Goal: Task Accomplishment & Management: Manage account settings

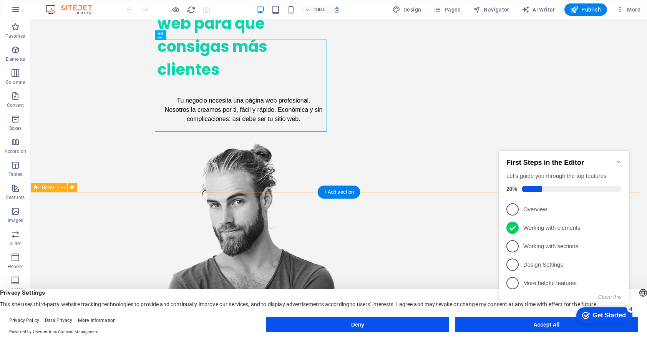
scroll to position [145, 0]
click at [618, 160] on icon "Minimize checklist" at bounding box center [619, 162] width 6 height 6
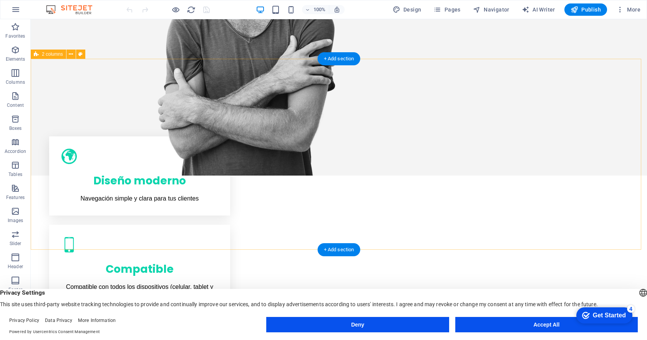
scroll to position [407, 0]
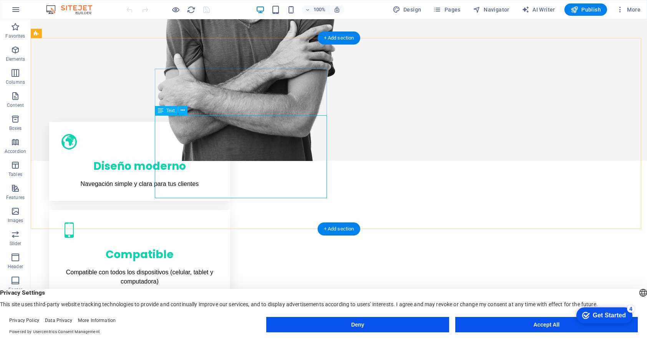
scroll to position [421, 0]
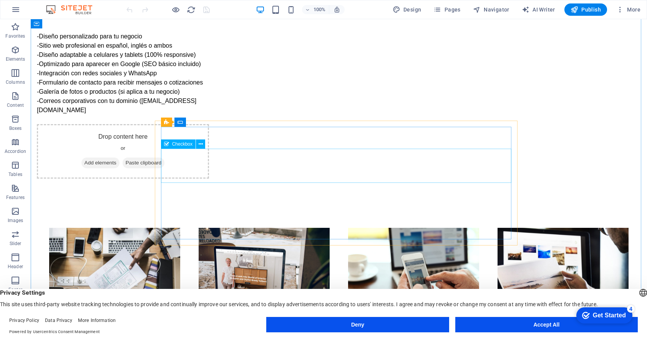
scroll to position [782, 0]
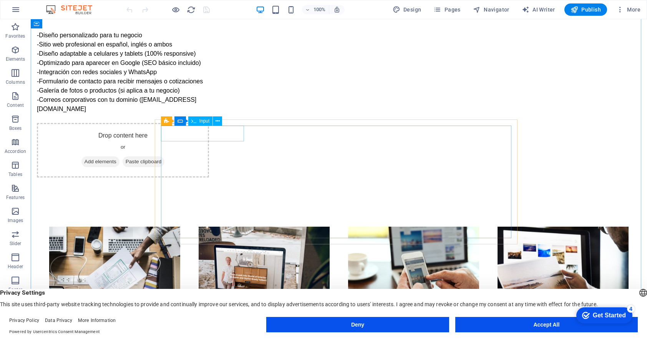
click at [217, 122] on icon at bounding box center [218, 121] width 4 height 8
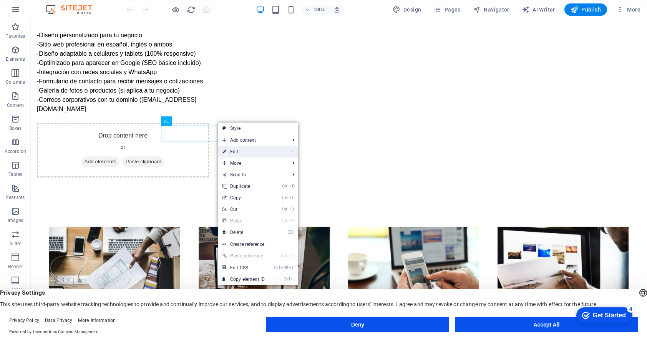
click at [233, 155] on link "⏎ Edit" at bounding box center [244, 152] width 52 height 12
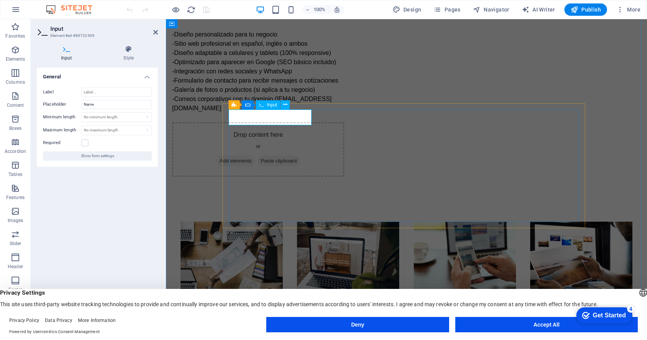
type input "Nombre"
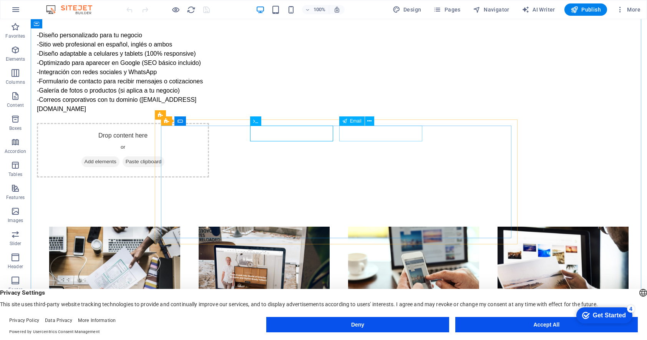
click at [280, 120] on icon at bounding box center [280, 121] width 4 height 8
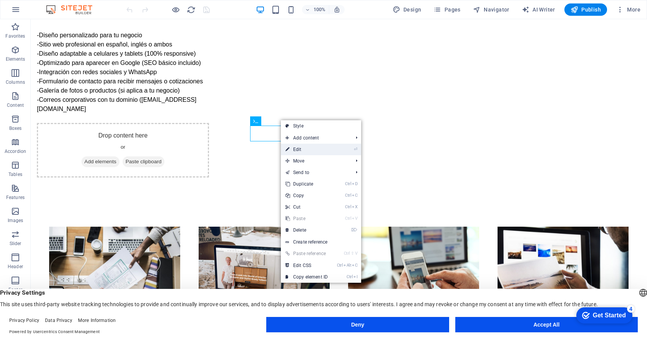
click at [293, 148] on link "⏎ Edit" at bounding box center [307, 150] width 52 height 12
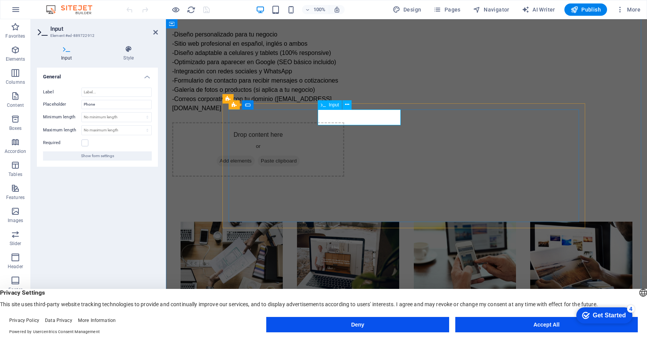
paste input "é"
type input "Teléforno"
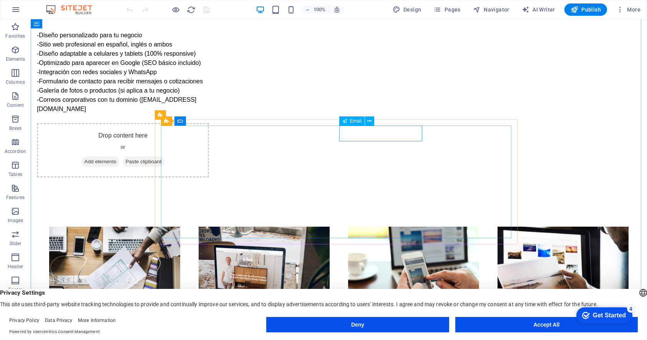
click at [372, 122] on button at bounding box center [369, 120] width 9 height 9
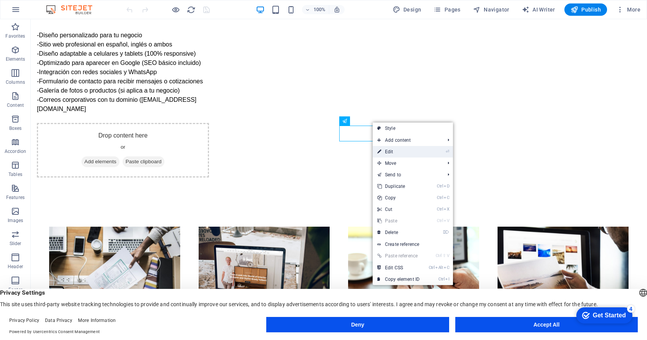
click at [393, 153] on link "⏎ Edit" at bounding box center [399, 152] width 52 height 12
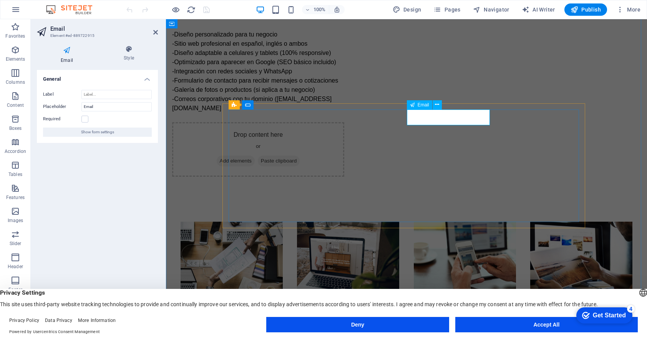
type input "Correo"
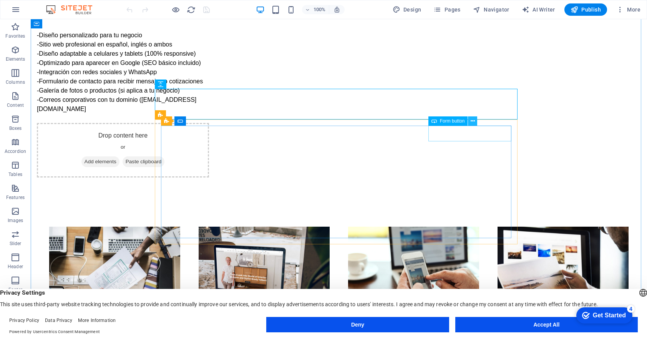
click at [471, 121] on icon at bounding box center [473, 121] width 4 height 8
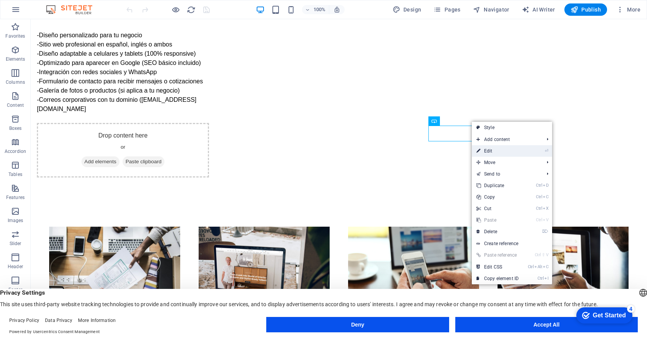
click at [489, 148] on link "⏎ Edit" at bounding box center [498, 151] width 52 height 12
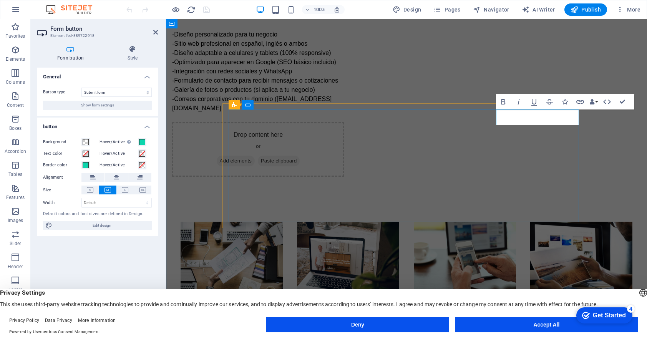
type button "Submit"
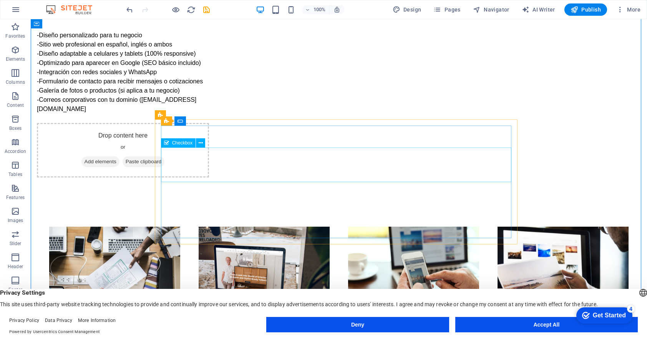
click at [200, 143] on icon at bounding box center [201, 143] width 4 height 8
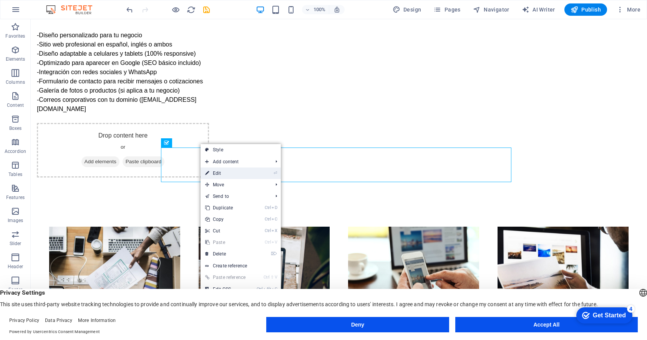
click at [214, 173] on link "⏎ Edit" at bounding box center [227, 174] width 52 height 12
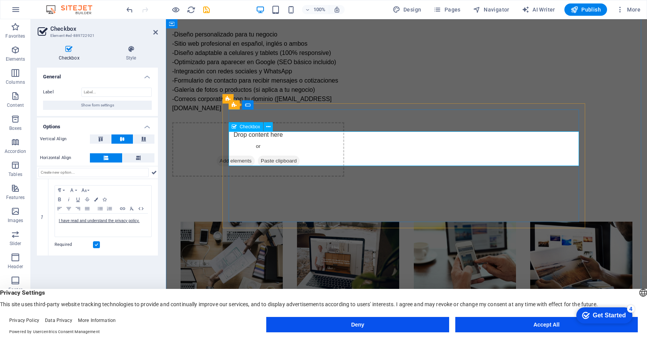
click at [269, 127] on icon at bounding box center [268, 127] width 4 height 8
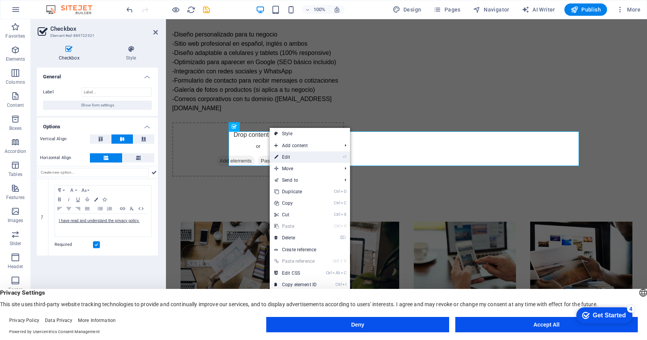
click at [285, 154] on link "⏎ Edit" at bounding box center [296, 157] width 52 height 12
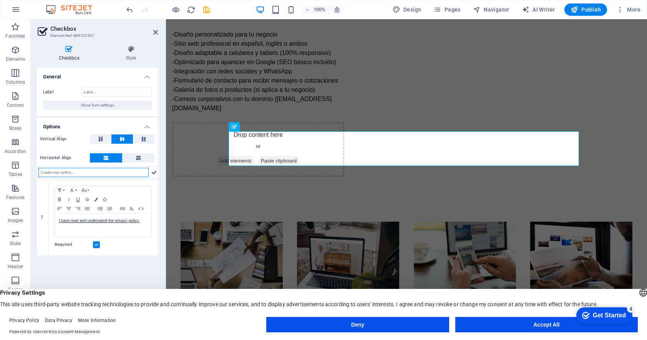
click at [76, 173] on input "text" at bounding box center [93, 172] width 110 height 9
click at [125, 221] on link "I have read and understand the privacy policy." at bounding box center [99, 221] width 81 height 4
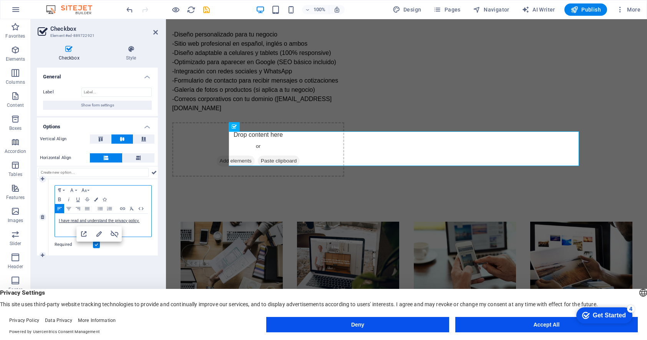
click at [68, 218] on p "I have read and understand the privacy policy." at bounding box center [103, 221] width 89 height 7
click at [64, 218] on p "I have read and understand the privacy policy." at bounding box center [103, 221] width 89 height 7
click at [61, 219] on link "I have read and understand the privacy policy." at bounding box center [99, 221] width 81 height 4
click at [66, 219] on link "I Polliica de pivacioda." at bounding box center [78, 221] width 39 height 4
click at [77, 223] on p "I Potliica de pivacioda." at bounding box center [103, 221] width 89 height 7
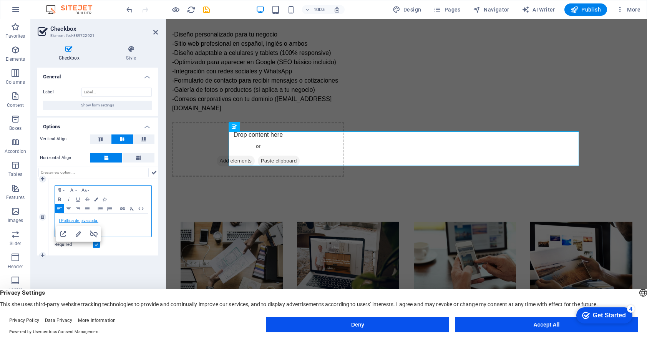
click at [74, 222] on link "I Potliica de pivacioda." at bounding box center [79, 221] width 40 height 4
click at [125, 221] on p "dPolitica de Privacidad e pivacioda." at bounding box center [103, 221] width 89 height 7
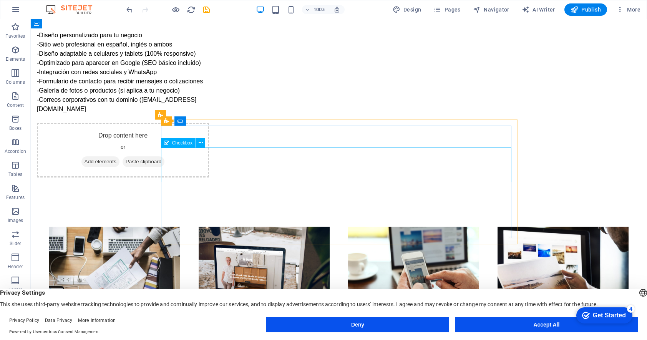
click at [199, 143] on icon at bounding box center [201, 143] width 4 height 8
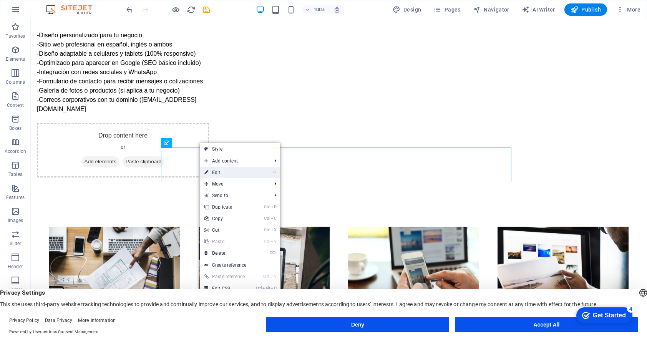
click at [209, 171] on link "⏎ Edit" at bounding box center [226, 173] width 52 height 12
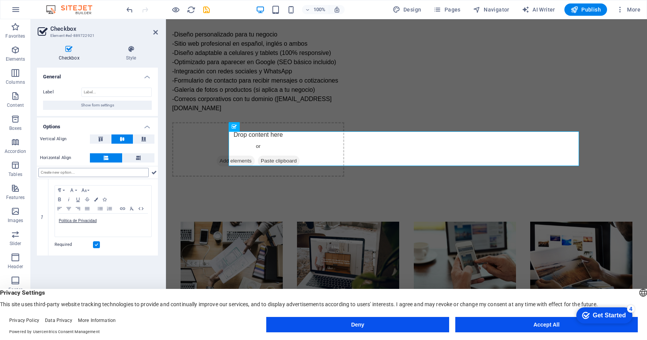
click at [70, 173] on input "text" at bounding box center [93, 172] width 110 height 9
type input "La información proporcionada será tratada con confidencialidad y utilizada únic…"
click at [111, 222] on p "Politica de Privacidad" at bounding box center [103, 221] width 89 height 7
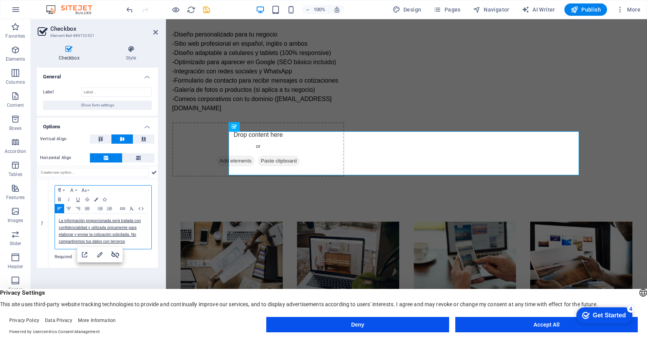
click at [114, 256] on icon "button" at bounding box center [115, 254] width 9 height 9
click at [142, 229] on p "La información proporcionada será tratada con confidencialidad y utilizada únic…" at bounding box center [103, 232] width 89 height 28
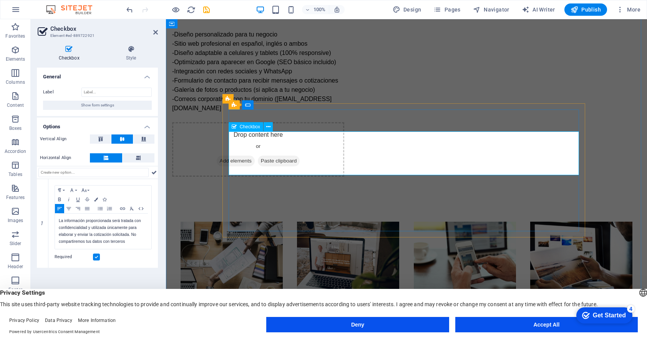
click at [268, 127] on icon at bounding box center [268, 127] width 4 height 8
click at [69, 51] on icon at bounding box center [69, 49] width 64 height 8
click at [118, 93] on input "Label" at bounding box center [116, 92] width 70 height 9
click at [127, 51] on icon at bounding box center [131, 49] width 54 height 8
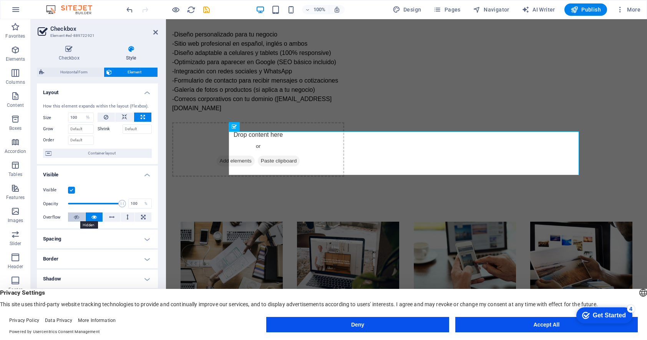
click at [78, 219] on icon at bounding box center [76, 217] width 5 height 9
click at [96, 218] on icon at bounding box center [93, 217] width 5 height 9
click at [73, 187] on label at bounding box center [71, 190] width 7 height 7
click at [0, 0] on input "Visible" at bounding box center [0, 0] width 0 height 0
click at [73, 187] on label at bounding box center [71, 190] width 7 height 7
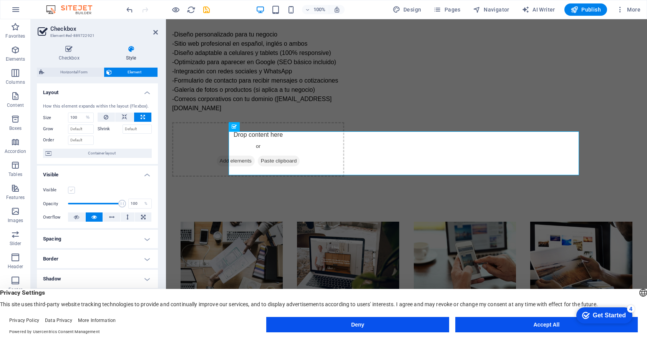
click at [0, 0] on input "Visible" at bounding box center [0, 0] width 0 height 0
click at [268, 129] on icon at bounding box center [268, 127] width 4 height 8
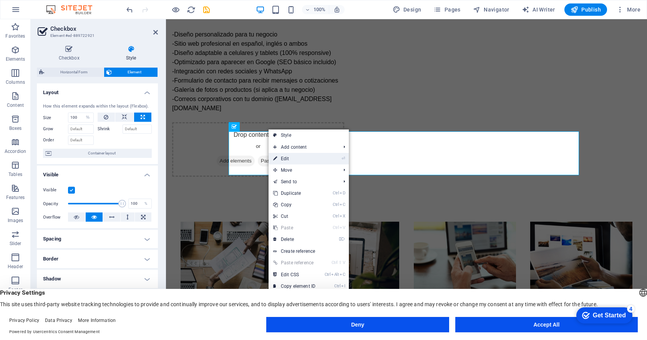
click at [303, 159] on link "⏎ Edit" at bounding box center [295, 159] width 52 height 12
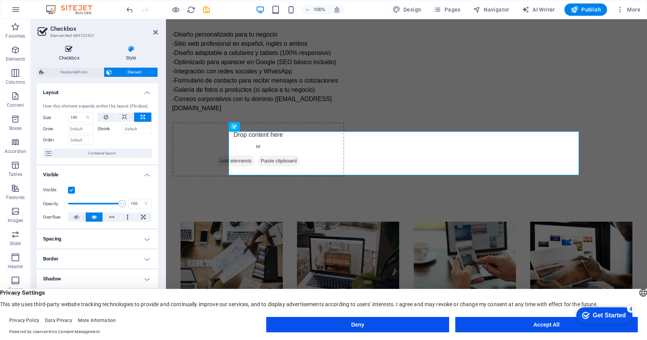
click at [72, 48] on icon at bounding box center [69, 49] width 64 height 8
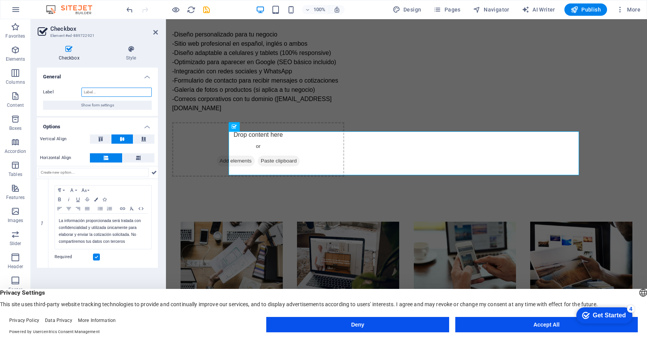
click at [98, 95] on input "Label" at bounding box center [116, 92] width 70 height 9
click at [94, 101] on span "Show form settings" at bounding box center [97, 105] width 33 height 9
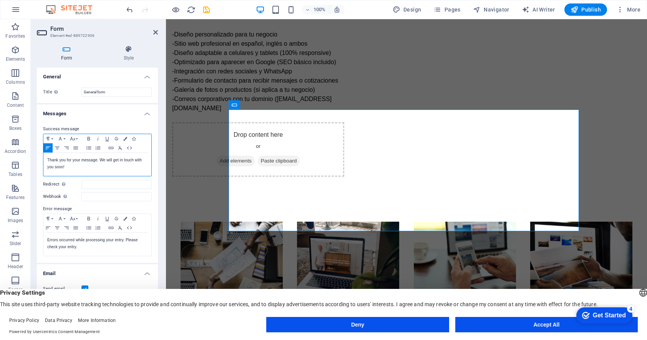
click at [87, 161] on p "Thank you for your message. We will get in touch with you soon!" at bounding box center [97, 164] width 100 height 14
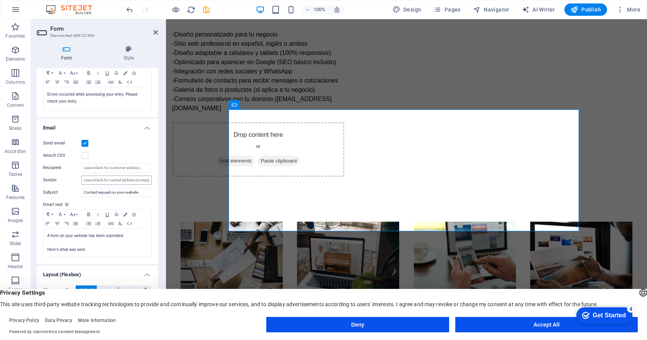
scroll to position [175, 0]
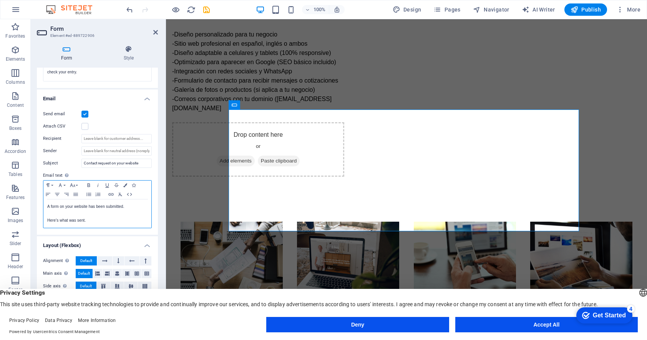
click at [115, 213] on p at bounding box center [97, 213] width 100 height 7
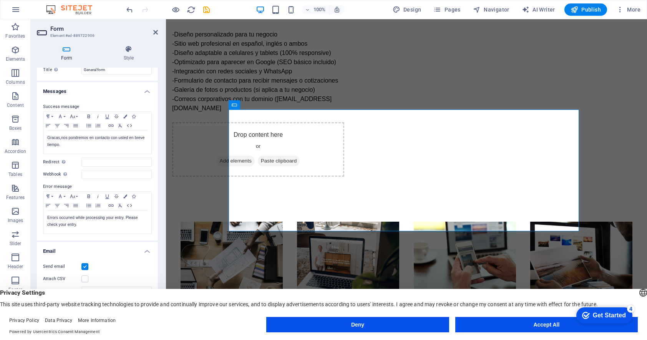
scroll to position [0, 0]
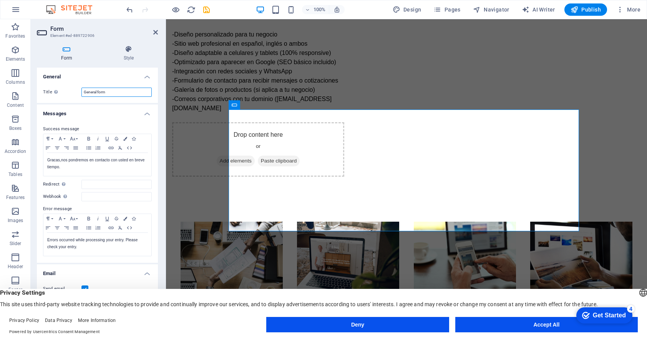
click at [145, 93] on input "General form" at bounding box center [116, 92] width 70 height 9
click at [102, 112] on h4 "Messages" at bounding box center [97, 112] width 121 height 14
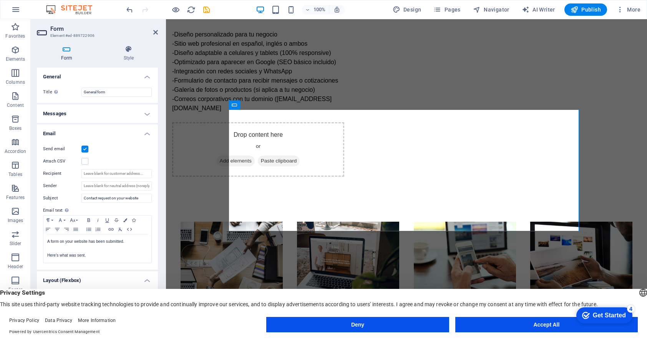
scroll to position [35, 0]
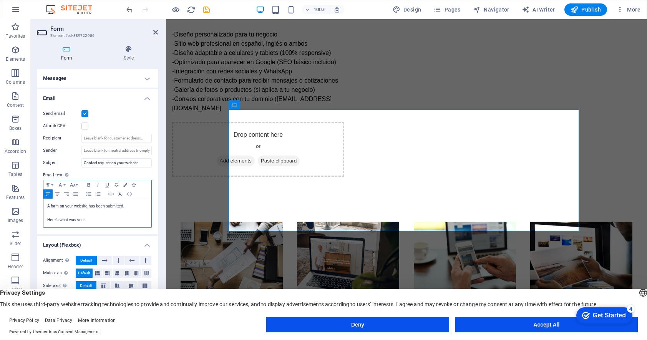
click at [89, 210] on p at bounding box center [97, 213] width 100 height 7
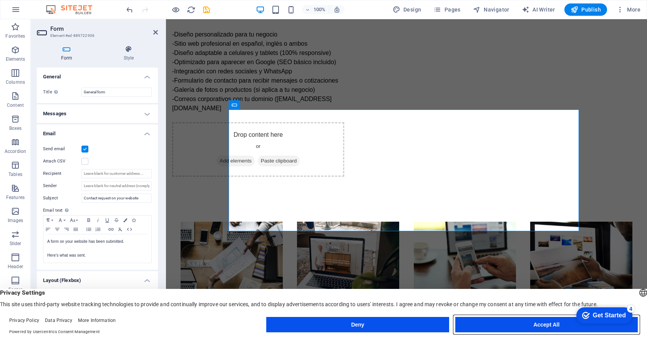
click at [485, 327] on button "Accept All" at bounding box center [546, 324] width 183 height 15
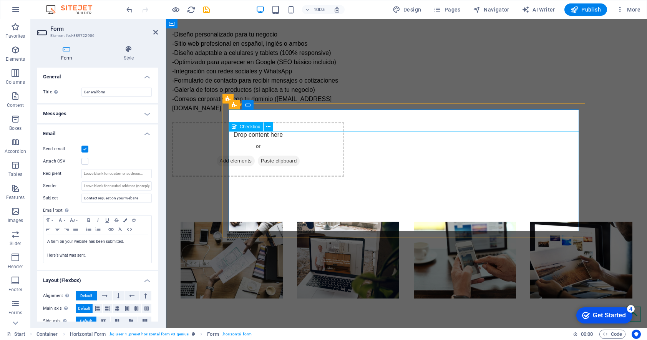
click at [584, 13] on button "Publish" at bounding box center [586, 9] width 43 height 12
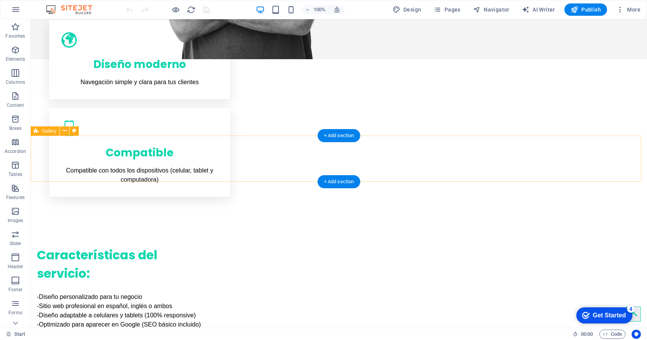
scroll to position [523, 0]
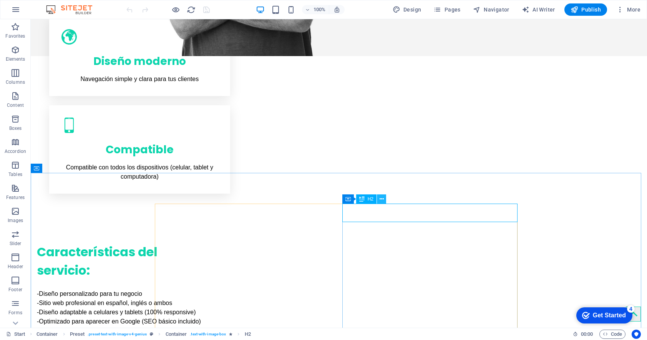
click at [384, 197] on button at bounding box center [381, 198] width 9 height 9
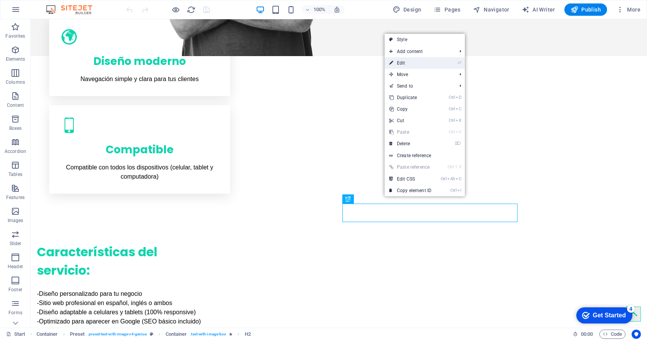
click at [411, 65] on link "⏎ Edit" at bounding box center [411, 63] width 52 height 12
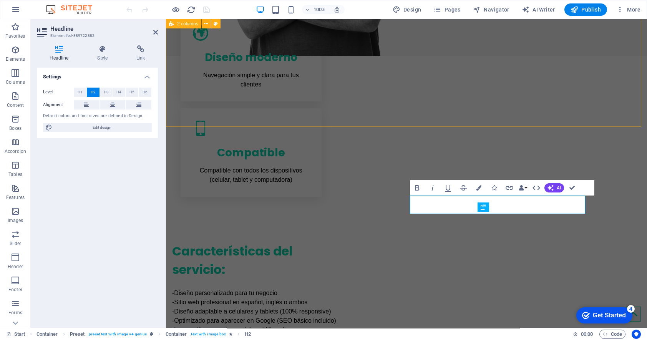
scroll to position [515, 0]
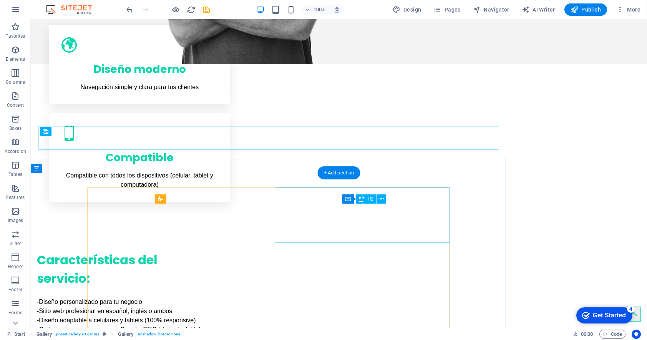
scroll to position [523, 0]
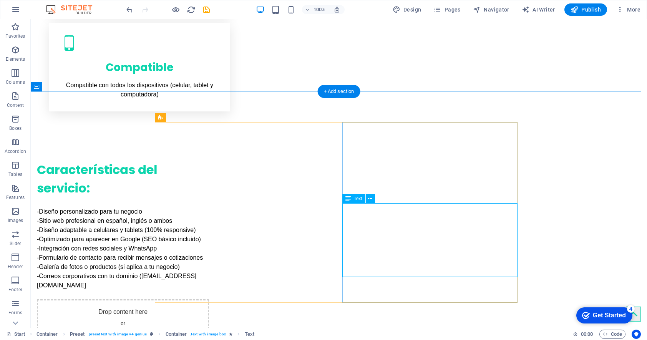
scroll to position [607, 0]
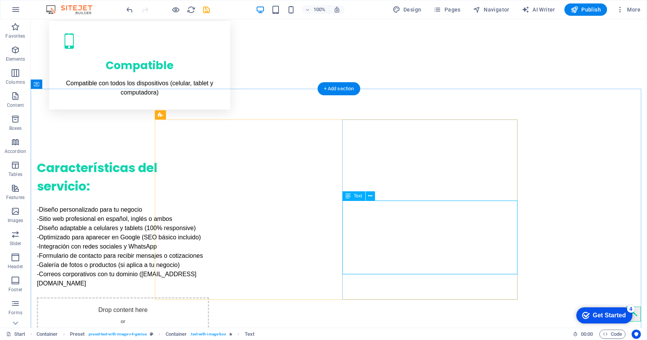
click at [372, 198] on icon at bounding box center [370, 196] width 4 height 8
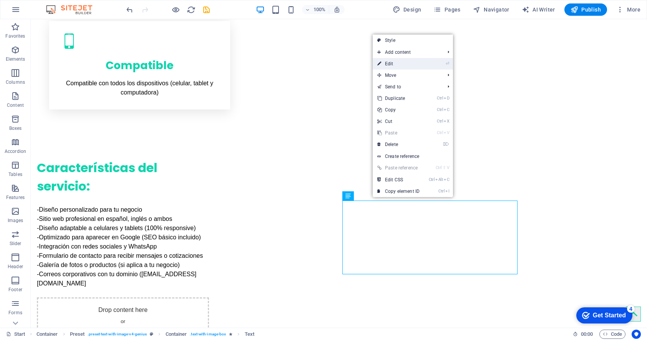
click at [393, 64] on link "⏎ Edit" at bounding box center [399, 64] width 52 height 12
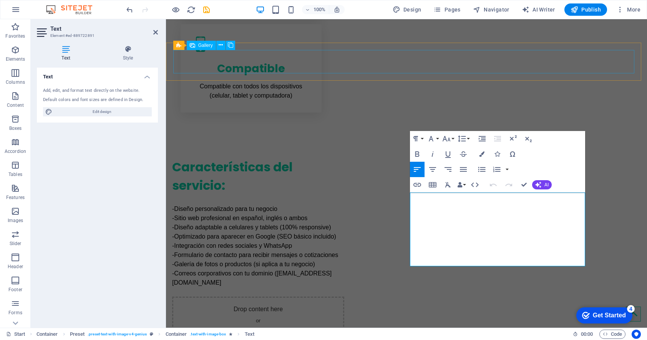
scroll to position [599, 0]
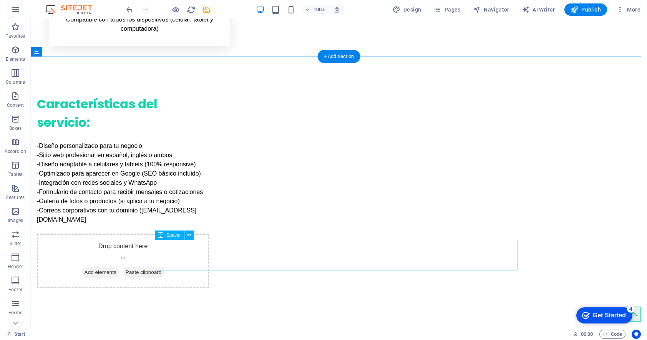
scroll to position [672, 0]
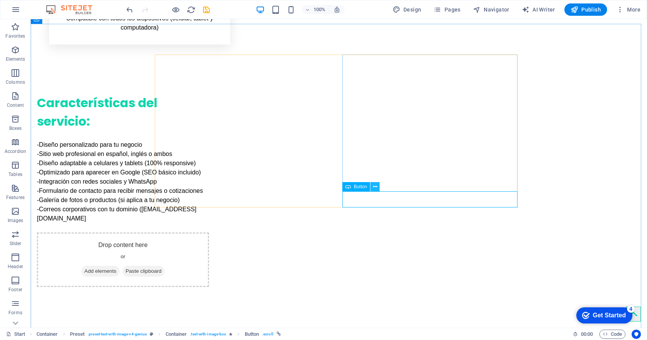
click at [376, 186] on icon at bounding box center [375, 187] width 4 height 8
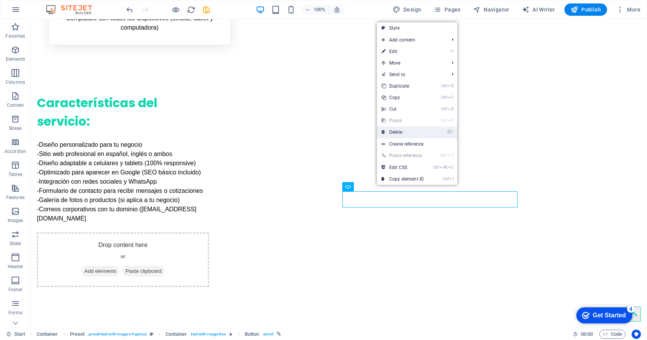
click at [391, 133] on link "⌦ Delete" at bounding box center [403, 132] width 52 height 12
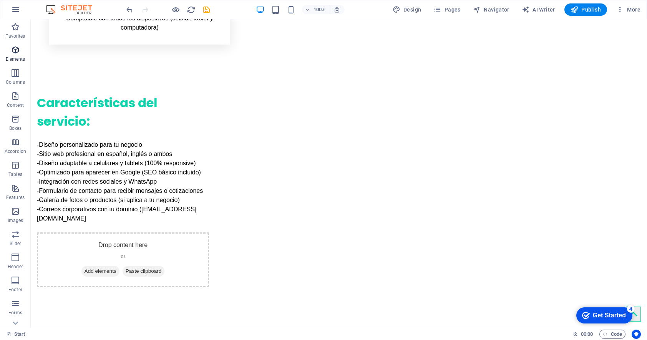
click at [18, 56] on p "Elements" at bounding box center [16, 59] width 20 height 6
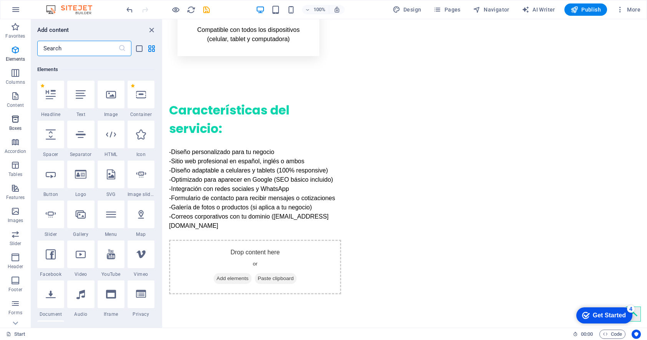
scroll to position [82, 0]
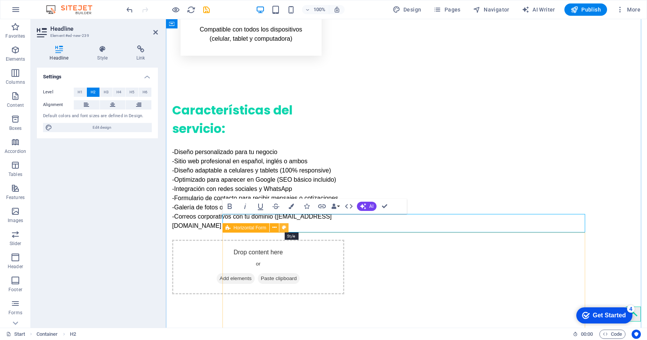
click at [286, 228] on icon at bounding box center [284, 228] width 4 height 8
select select "rem"
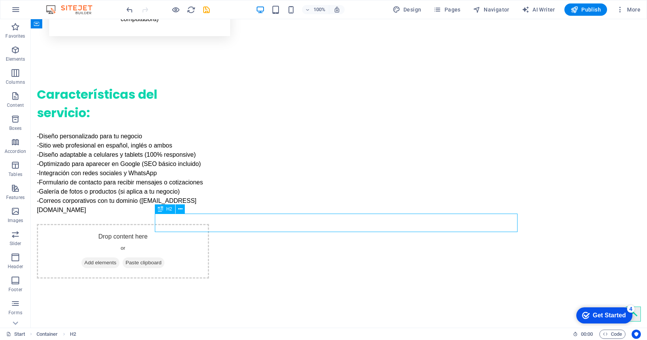
click at [182, 209] on icon at bounding box center [180, 209] width 4 height 8
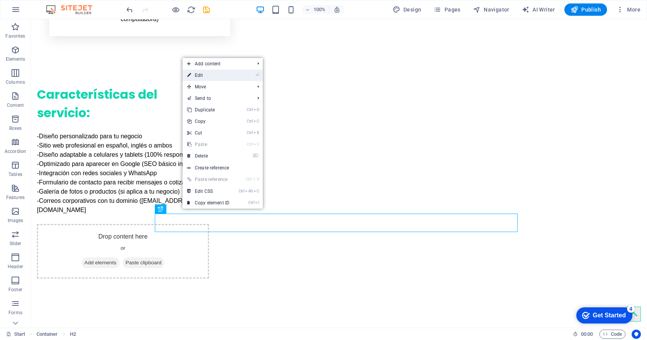
click at [205, 78] on link "⏎ Edit" at bounding box center [209, 76] width 52 height 12
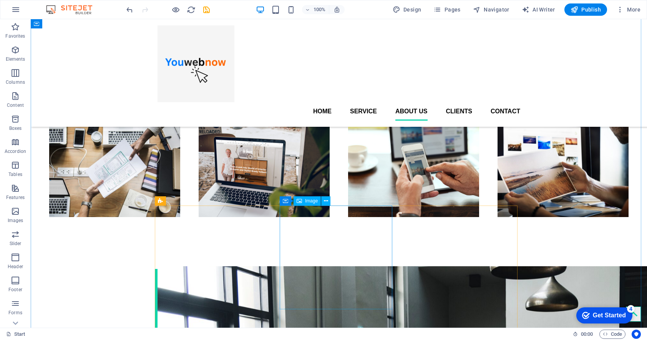
scroll to position [871, 0]
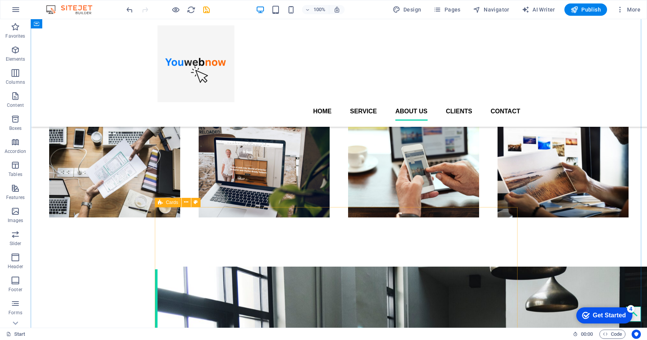
click at [214, 206] on icon at bounding box center [215, 202] width 4 height 8
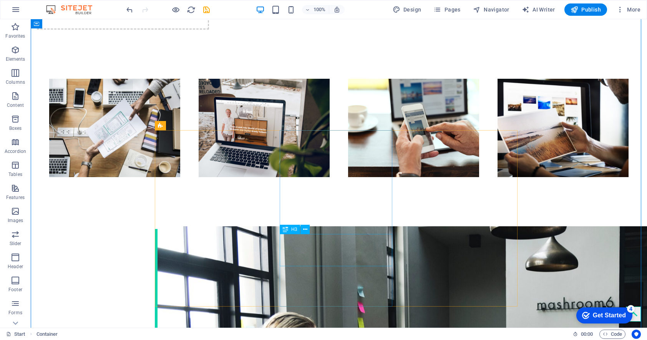
scroll to position [948, 0]
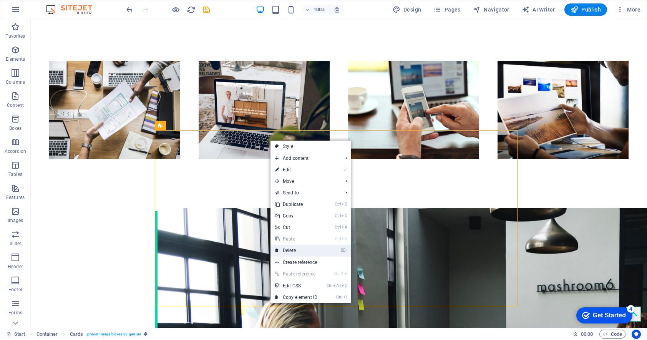
click at [292, 249] on link "⌦ Delete" at bounding box center [297, 251] width 52 height 12
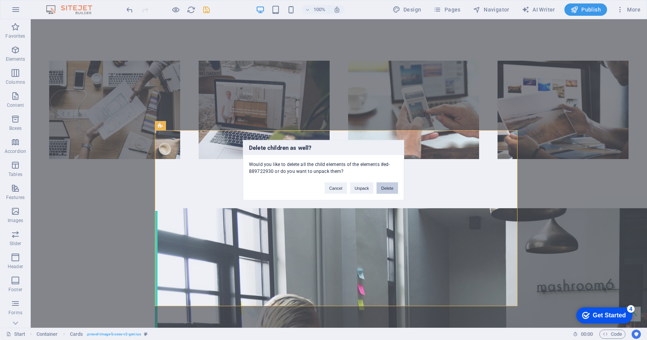
click at [381, 188] on button "Delete" at bounding box center [388, 188] width 22 height 12
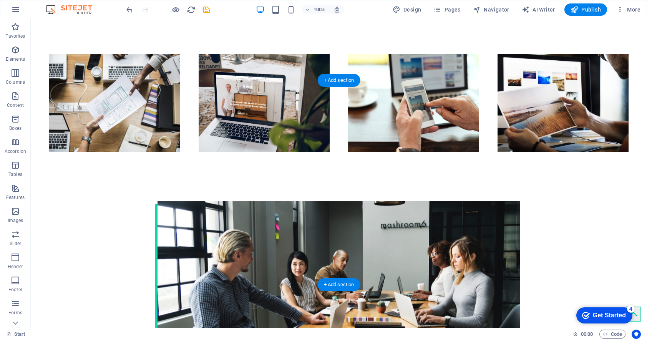
scroll to position [1076, 0]
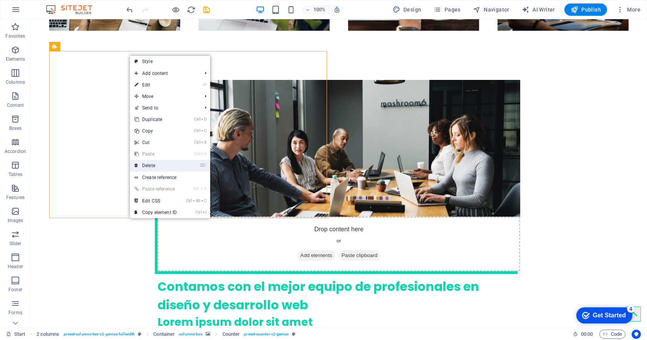
click at [153, 164] on link "⌦ Delete" at bounding box center [156, 166] width 52 height 12
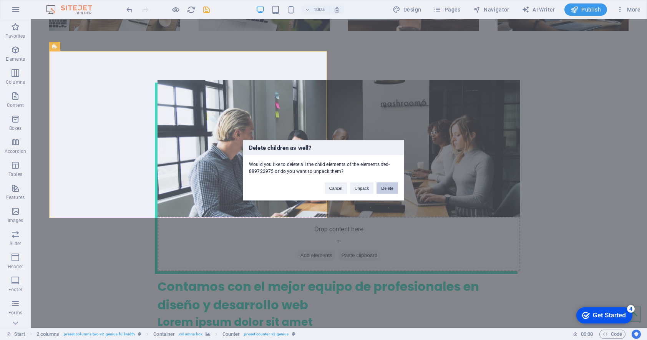
click at [382, 189] on button "Delete" at bounding box center [388, 188] width 22 height 12
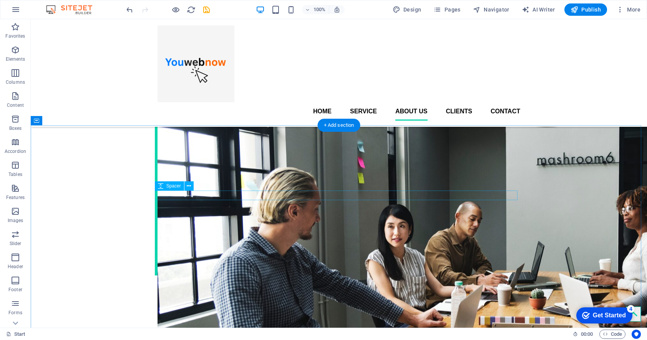
scroll to position [961, 0]
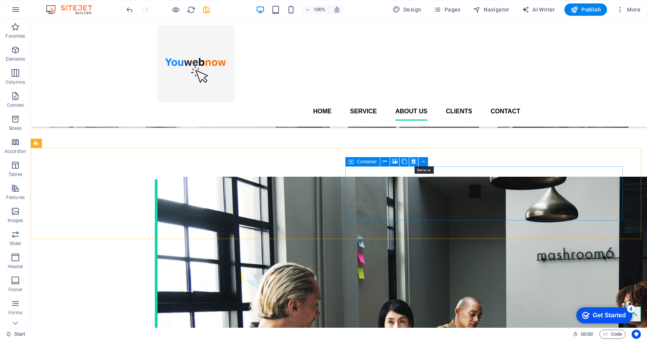
click at [415, 163] on icon at bounding box center [414, 162] width 4 height 8
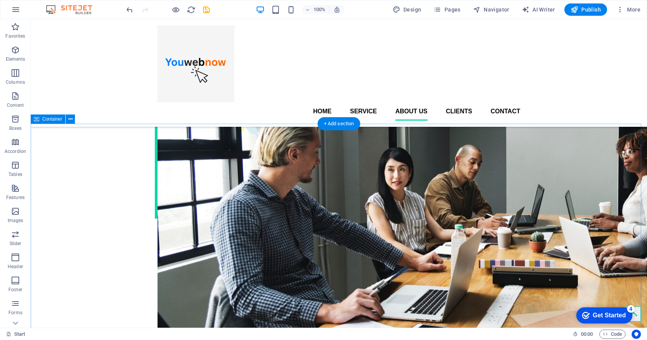
scroll to position [1076, 0]
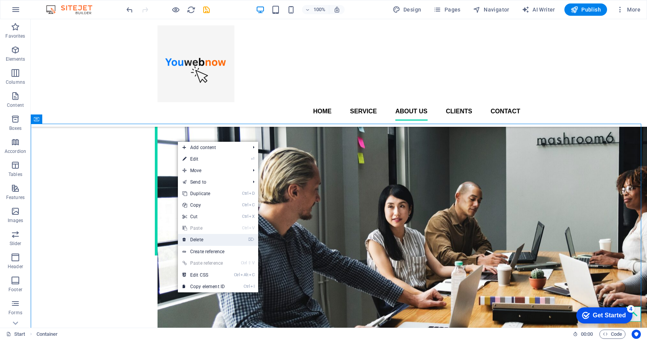
click at [224, 241] on link "⌦ Delete" at bounding box center [204, 240] width 52 height 12
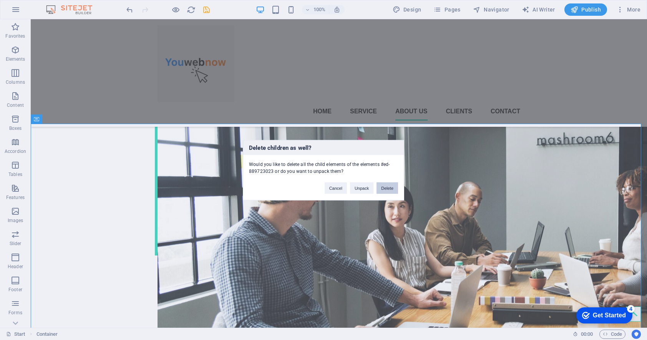
click at [381, 192] on button "Delete" at bounding box center [388, 188] width 22 height 12
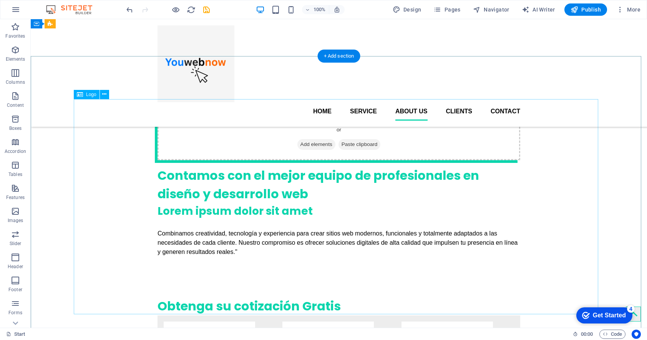
scroll to position [1104, 0]
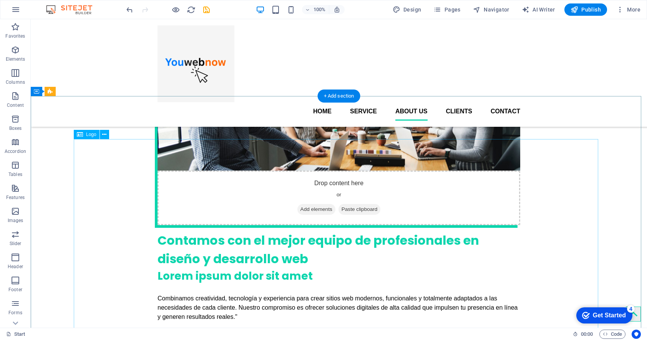
click at [105, 135] on icon at bounding box center [104, 135] width 4 height 8
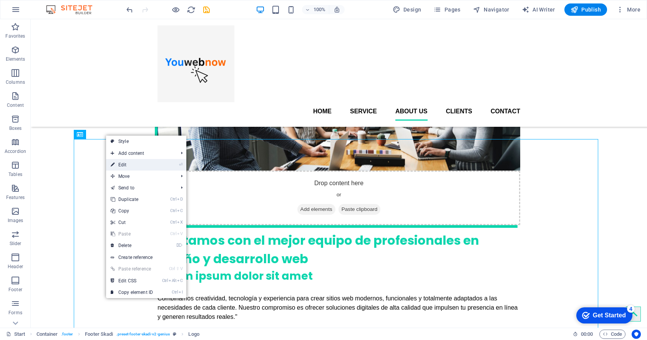
click at [127, 164] on link "⏎ Edit" at bounding box center [132, 165] width 52 height 12
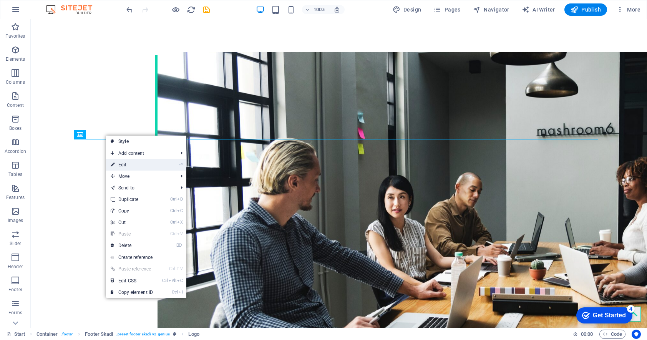
select select "px"
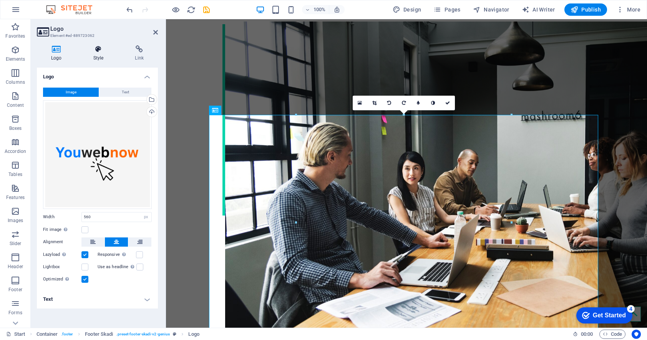
click at [102, 56] on h4 "Style" at bounding box center [100, 53] width 42 height 16
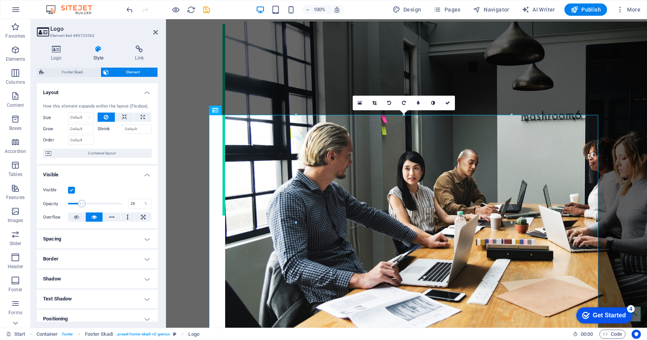
drag, startPoint x: 118, startPoint y: 203, endPoint x: 81, endPoint y: 203, distance: 36.9
click at [81, 203] on span at bounding box center [82, 204] width 8 height 8
drag, startPoint x: 83, startPoint y: 201, endPoint x: 95, endPoint y: 204, distance: 12.3
click at [95, 204] on span at bounding box center [95, 204] width 8 height 8
type input "100"
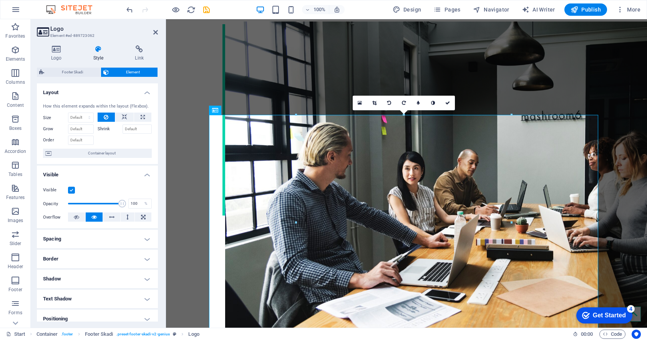
drag, startPoint x: 96, startPoint y: 203, endPoint x: 124, endPoint y: 204, distance: 27.7
click at [124, 204] on span at bounding box center [122, 204] width 8 height 8
click at [125, 116] on icon at bounding box center [124, 117] width 5 height 9
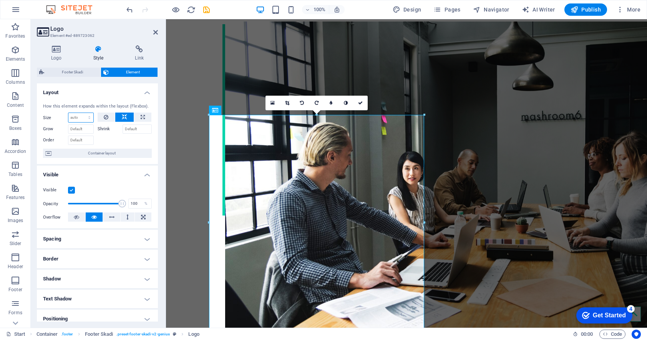
click at [78, 116] on select "Default auto px % 1/1 1/2 1/3 1/4 1/5 1/6 1/7 1/8 1/9 1/10" at bounding box center [80, 117] width 25 height 9
select select "1/3"
click at [82, 113] on select "Default auto px % 1/1 1/2 1/3 1/4 1/5 1/6 1/7 1/8 1/9 1/10" at bounding box center [80, 117] width 25 height 9
type input "33.33"
select select "%"
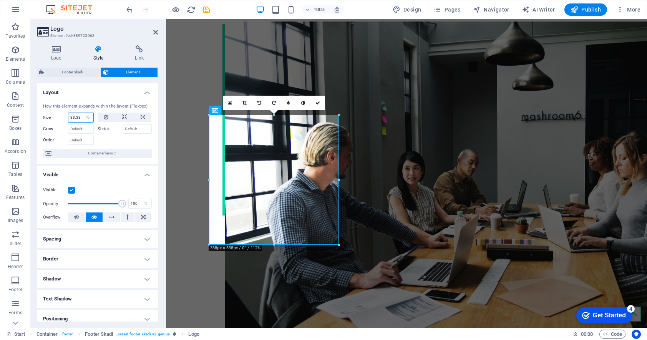
click at [79, 120] on input "33.33" at bounding box center [80, 117] width 25 height 9
drag, startPoint x: 371, startPoint y: 149, endPoint x: 363, endPoint y: 141, distance: 11.4
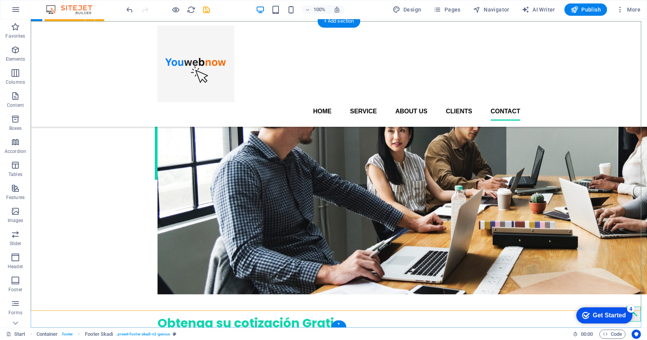
scroll to position [1025, 0]
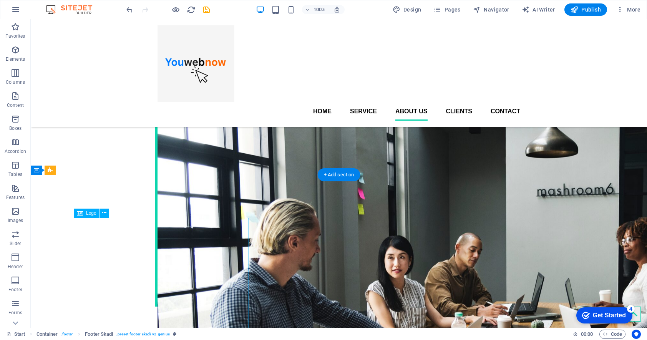
click at [105, 212] on icon at bounding box center [104, 213] width 4 height 8
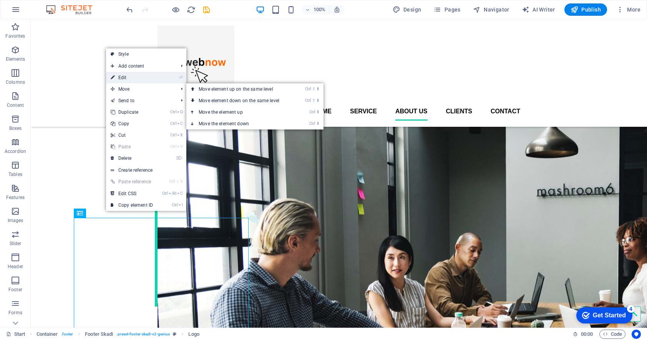
click at [124, 79] on link "⏎ Edit" at bounding box center [132, 78] width 52 height 12
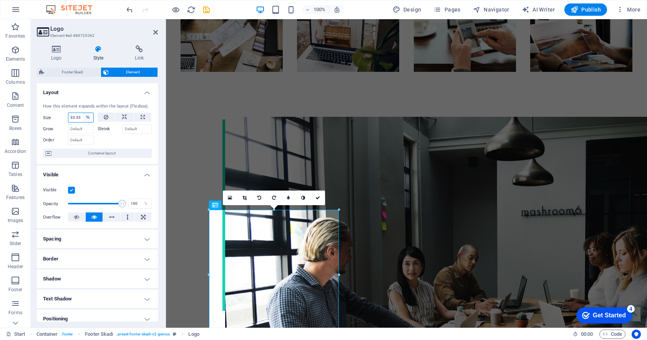
click at [84, 118] on select "Default auto px % 1/1 1/2 1/3 1/4 1/5 1/6 1/7 1/8 1/9 1/10" at bounding box center [88, 117] width 11 height 9
select select "1/4"
click at [83, 113] on select "Default auto px % 1/1 1/2 1/3 1/4 1/5 1/6 1/7 1/8 1/9 1/10" at bounding box center [88, 117] width 11 height 9
type input "25"
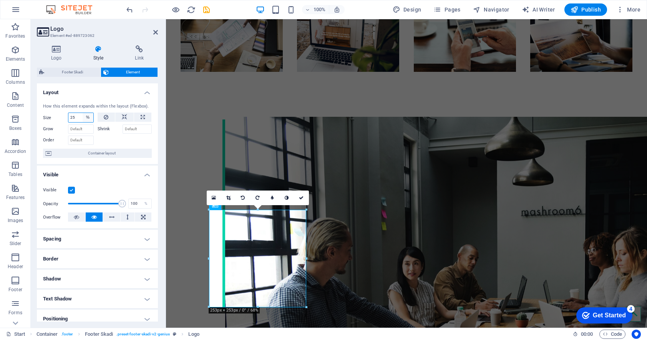
click at [83, 119] on select "Default auto px % 1/1 1/2 1/3 1/4 1/5 1/6 1/7 1/8 1/9 1/10" at bounding box center [88, 117] width 11 height 9
select select "1/3"
click at [83, 113] on select "Default auto px % 1/1 1/2 1/3 1/4 1/5 1/6 1/7 1/8 1/9 1/10" at bounding box center [88, 117] width 11 height 9
type input "33.33"
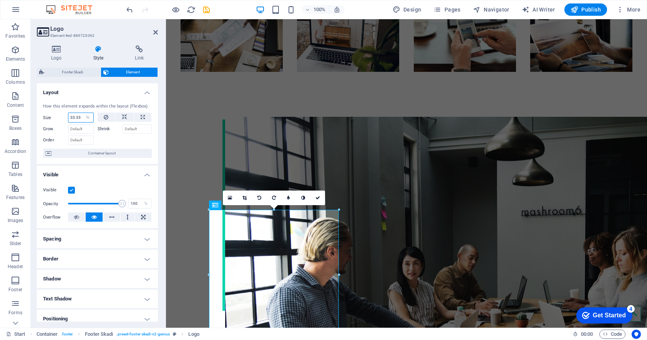
click at [81, 118] on input "33.33" at bounding box center [80, 117] width 25 height 9
click at [87, 118] on select "Default auto px % 1/1 1/2 1/3 1/4 1/5 1/6 1/7 1/8 1/9 1/10" at bounding box center [88, 117] width 11 height 9
select select "1/4"
click at [83, 113] on select "Default auto px % 1/1 1/2 1/3 1/4 1/5 1/6 1/7 1/8 1/9 1/10" at bounding box center [88, 117] width 11 height 9
type input "25"
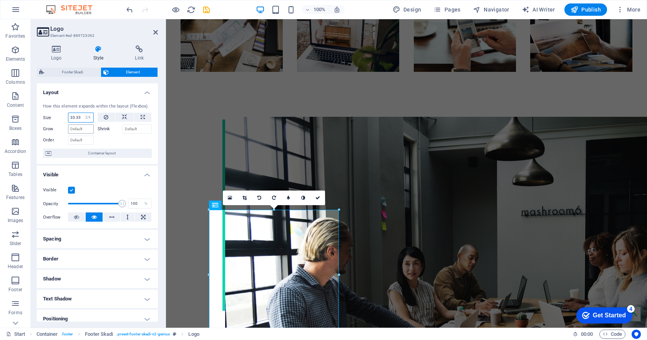
select select "%"
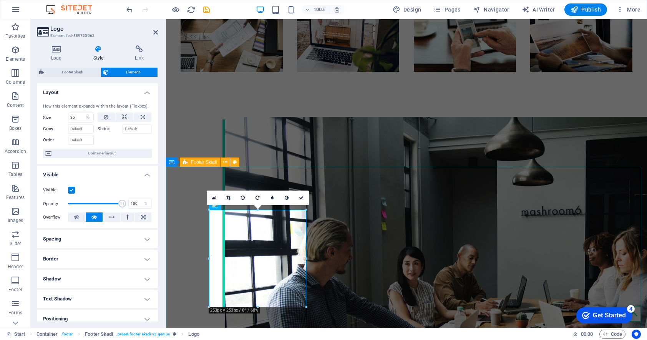
drag, startPoint x: 392, startPoint y: 205, endPoint x: 527, endPoint y: 205, distance: 134.9
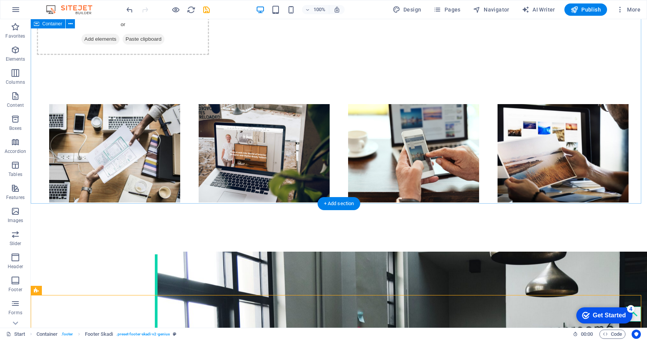
scroll to position [1135, 0]
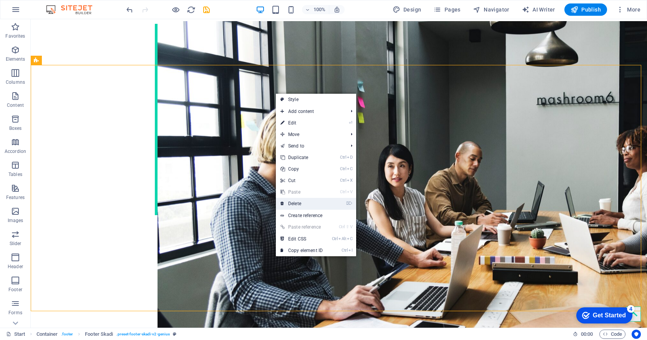
click at [295, 202] on link "⌦ Delete" at bounding box center [302, 204] width 52 height 12
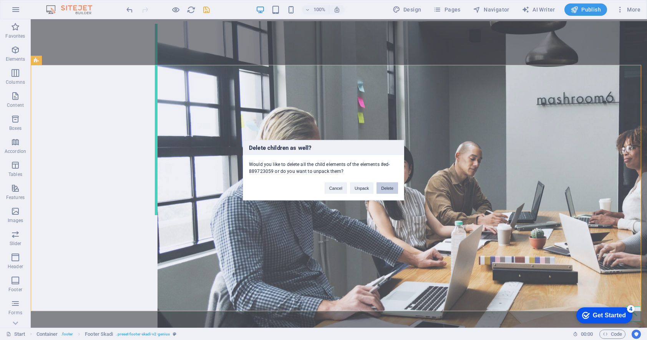
click at [383, 188] on button "Delete" at bounding box center [388, 188] width 22 height 12
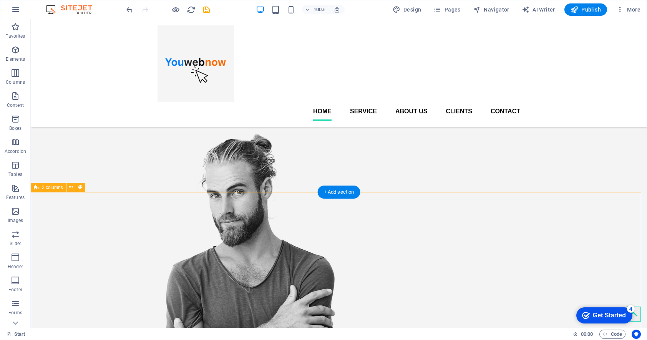
scroll to position [0, 0]
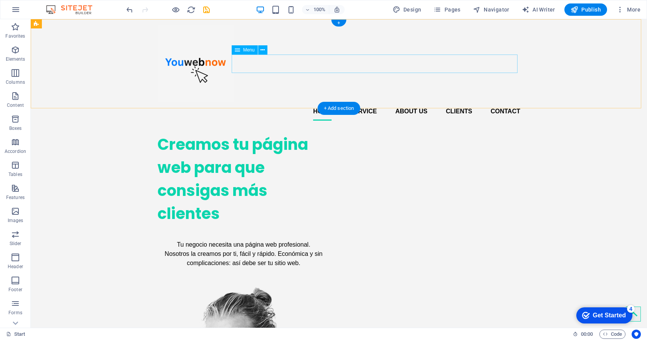
click at [330, 102] on nav "Home Service About us Clients Contact" at bounding box center [339, 111] width 363 height 18
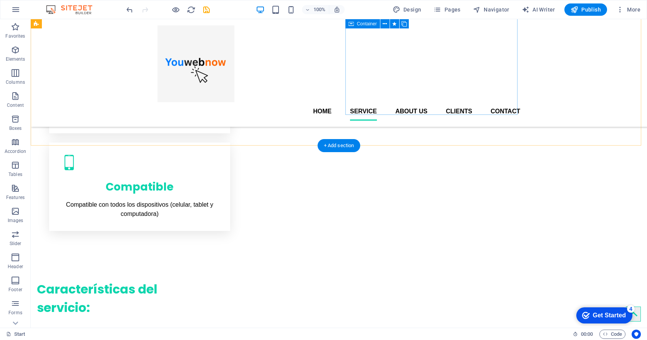
scroll to position [389, 0]
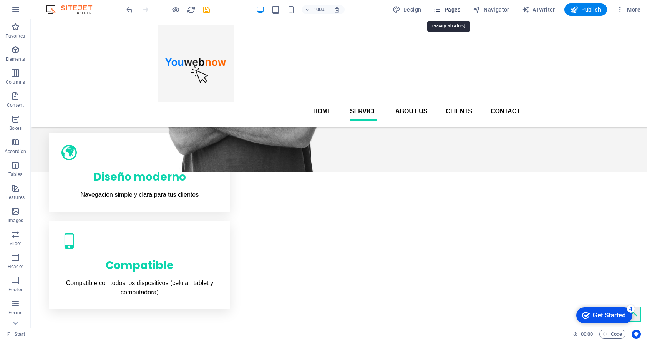
click at [446, 11] on span "Pages" at bounding box center [447, 10] width 27 height 8
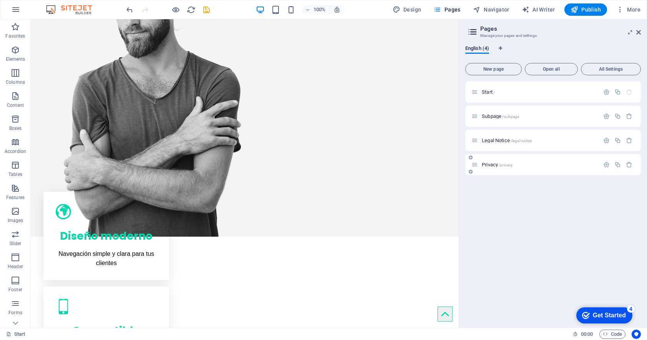
scroll to position [312, 0]
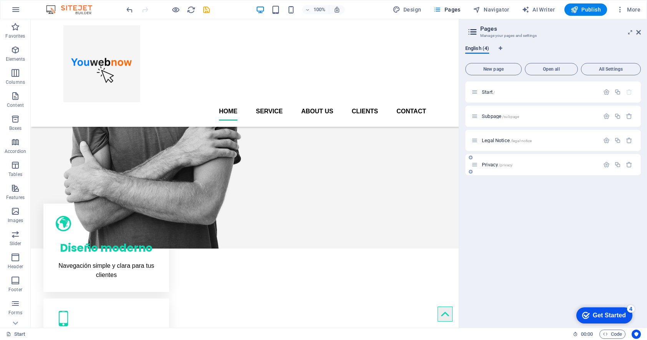
click at [496, 163] on span "Privacy /privacy" at bounding box center [497, 165] width 31 height 6
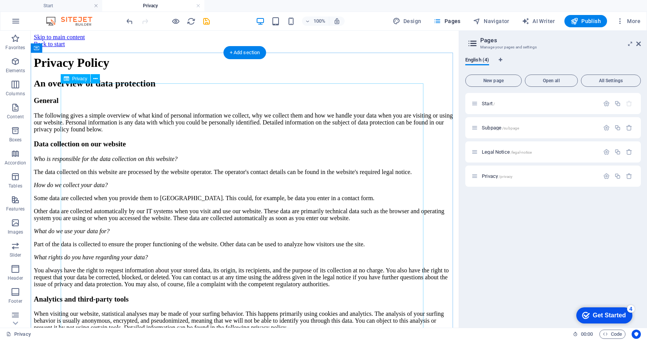
scroll to position [0, 0]
click at [96, 79] on icon at bounding box center [95, 79] width 4 height 8
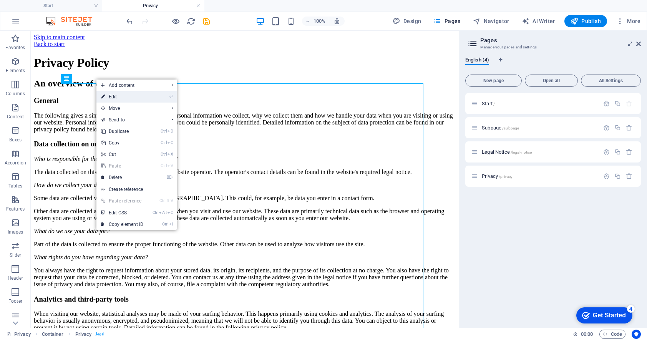
click at [117, 97] on link "⏎ Edit" at bounding box center [122, 97] width 52 height 12
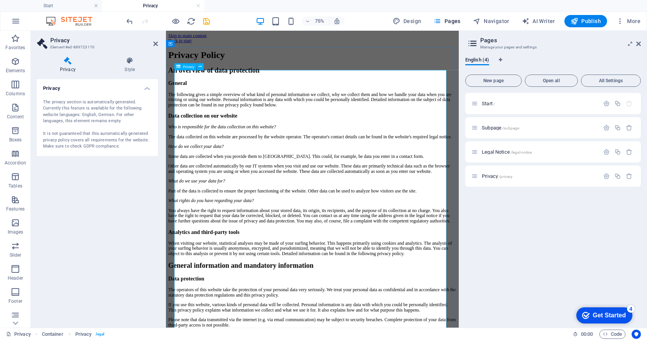
click at [56, 86] on h4 "Privacy" at bounding box center [97, 86] width 121 height 14
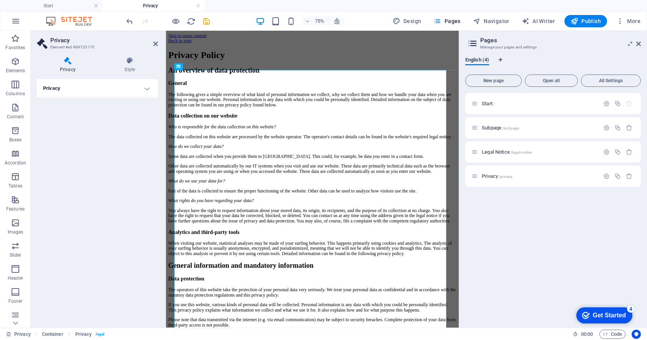
click at [61, 90] on h4 "Privacy" at bounding box center [97, 88] width 121 height 18
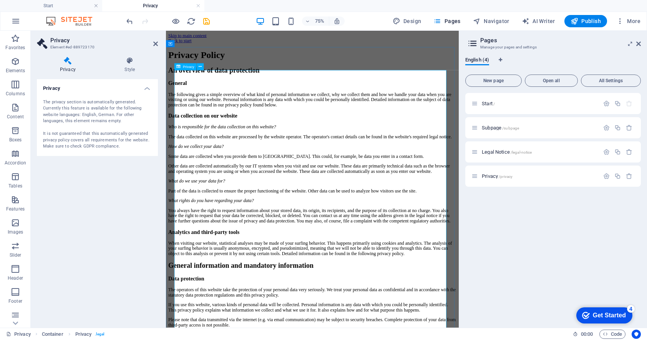
click at [68, 124] on div "The privacy section is automatically generated. Currently this feature is avail…" at bounding box center [97, 124] width 109 height 51
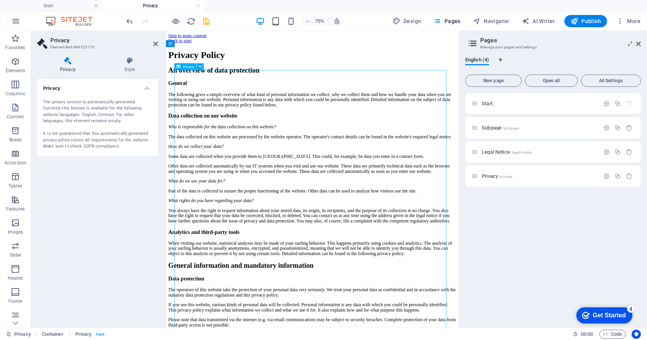
click at [199, 66] on icon at bounding box center [200, 67] width 3 height 6
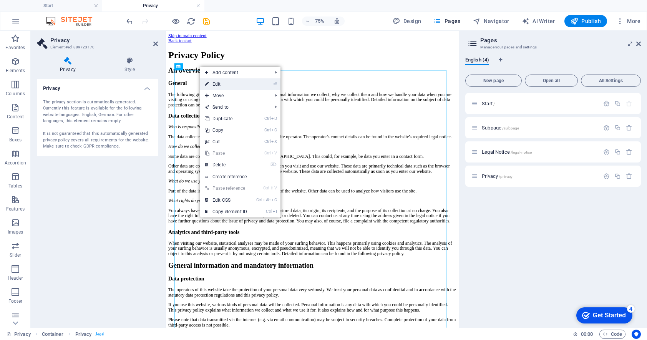
click at [212, 84] on link "⏎ Edit" at bounding box center [226, 84] width 52 height 12
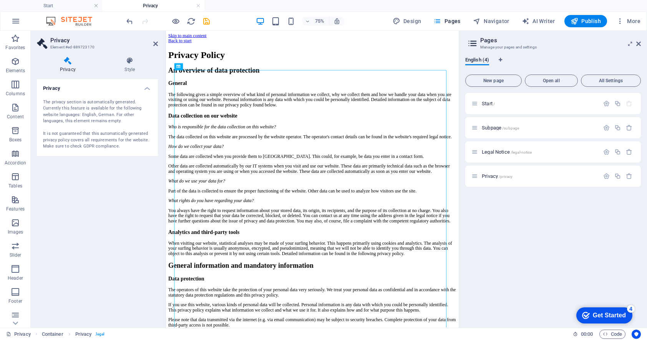
click at [77, 104] on div "The privacy section is automatically generated. Currently this feature is avail…" at bounding box center [97, 124] width 109 height 51
click at [102, 101] on div "The privacy section is automatically generated. Currently this feature is avail…" at bounding box center [97, 124] width 109 height 51
click at [66, 63] on icon at bounding box center [68, 61] width 62 height 8
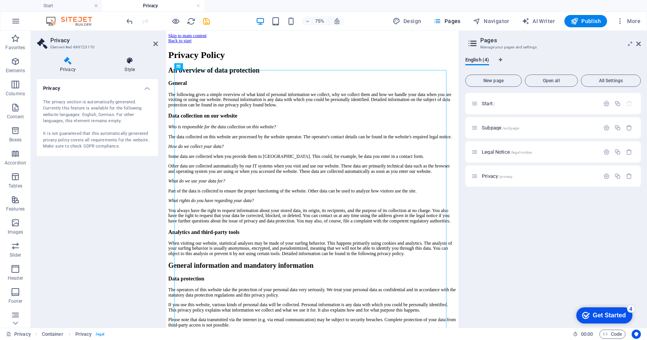
click at [125, 68] on h4 "Style" at bounding box center [130, 65] width 56 height 16
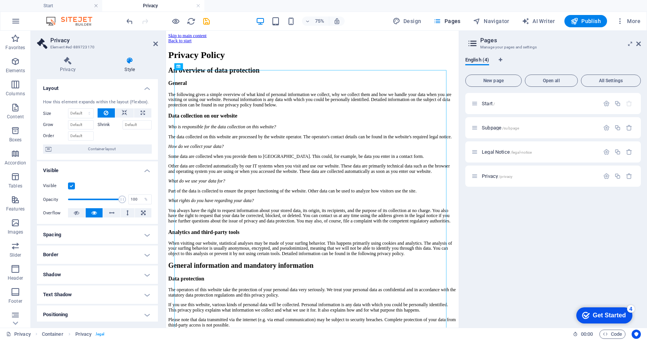
scroll to position [81, 0]
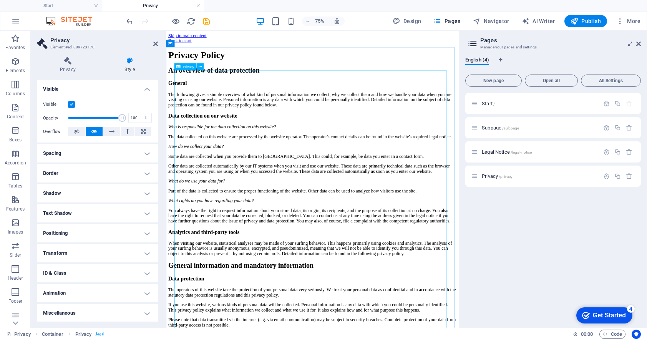
click at [200, 66] on icon at bounding box center [200, 67] width 3 height 6
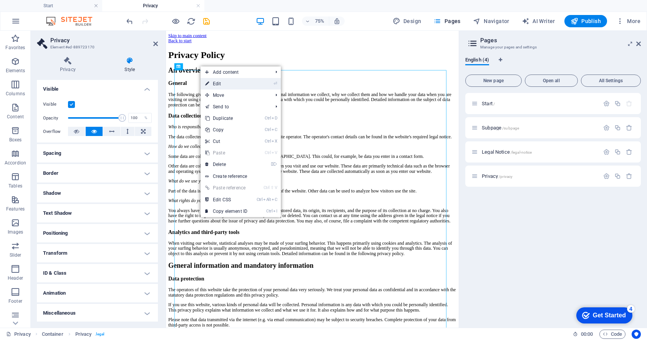
click at [225, 85] on link "⏎ Edit" at bounding box center [227, 84] width 52 height 12
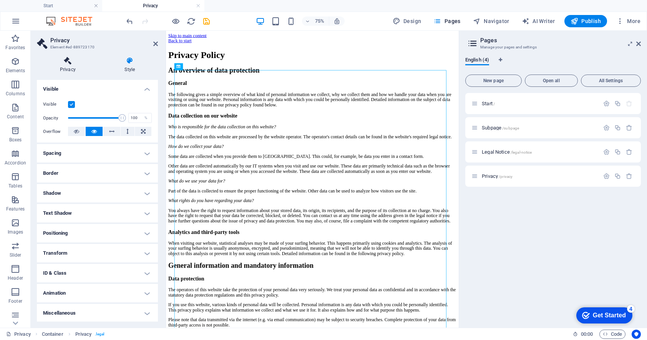
click at [69, 68] on h4 "Privacy" at bounding box center [69, 65] width 65 height 16
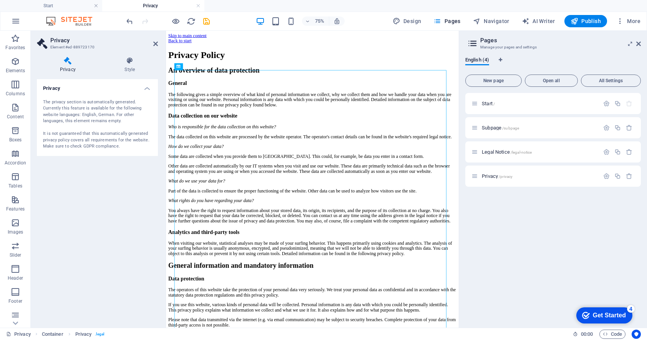
click at [64, 101] on div "The privacy section is automatically generated. Currently this feature is avail…" at bounding box center [97, 124] width 109 height 51
click at [60, 103] on div "The privacy section is automatically generated. Currently this feature is avail…" at bounding box center [97, 124] width 109 height 51
click at [52, 96] on div "The privacy section is automatically generated. Currently this feature is avail…" at bounding box center [97, 124] width 121 height 63
click at [146, 88] on h4 "Privacy" at bounding box center [97, 86] width 121 height 14
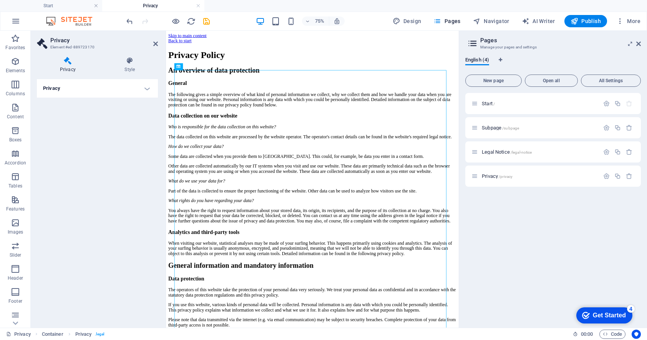
click at [146, 88] on h4 "Privacy" at bounding box center [97, 88] width 121 height 18
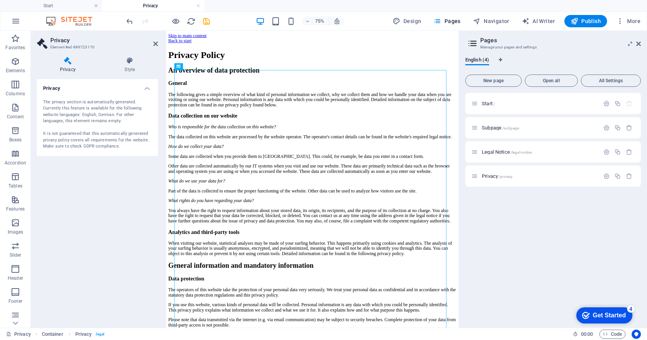
click at [56, 107] on div "The privacy section is automatically generated. Currently this feature is avail…" at bounding box center [97, 124] width 109 height 51
click at [58, 106] on div "The privacy section is automatically generated. Currently this feature is avail…" at bounding box center [97, 124] width 109 height 51
click at [202, 67] on button at bounding box center [200, 66] width 7 height 7
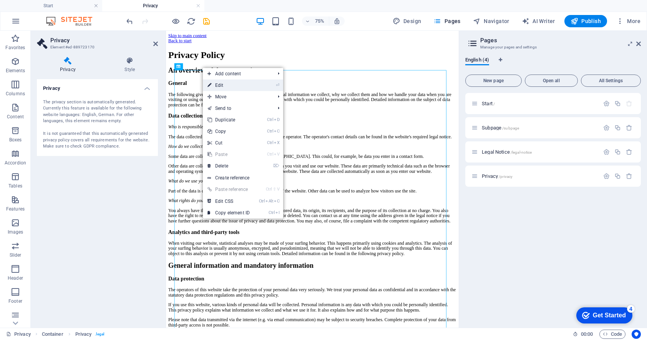
click at [220, 84] on link "⏎ Edit" at bounding box center [229, 86] width 52 height 12
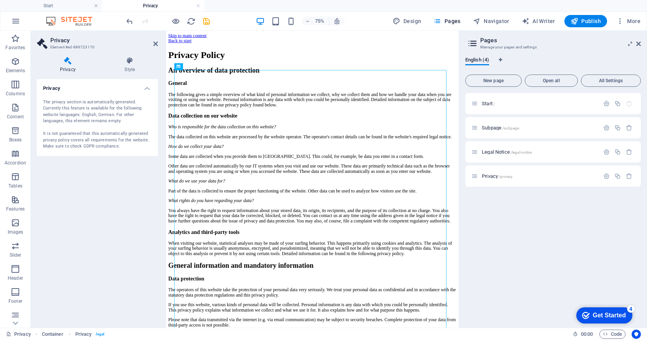
click at [65, 62] on icon at bounding box center [68, 61] width 62 height 8
click at [78, 42] on h2 "Privacy" at bounding box center [104, 40] width 108 height 7
click at [81, 88] on h4 "Privacy" at bounding box center [97, 86] width 121 height 14
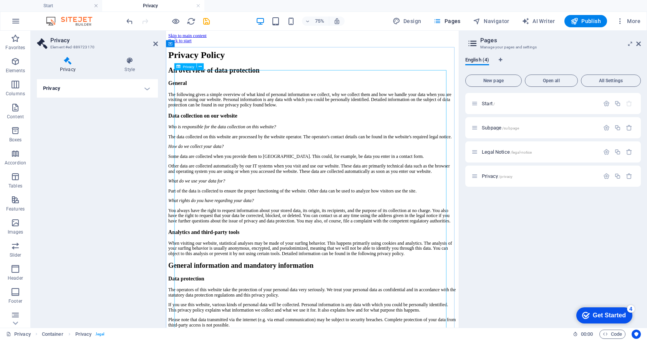
click at [498, 177] on span "Privacy /privacy" at bounding box center [497, 176] width 31 height 6
click at [607, 177] on icon "button" at bounding box center [606, 176] width 7 height 7
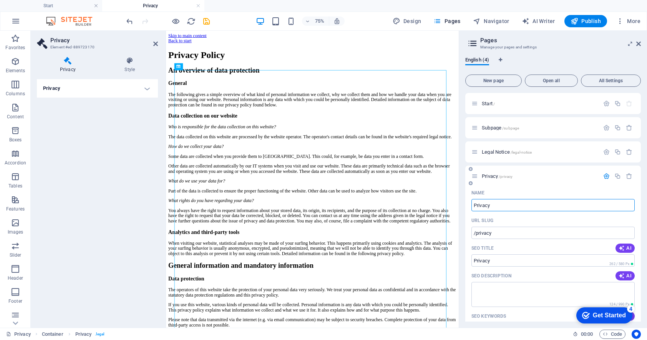
click at [497, 206] on input "Privacy" at bounding box center [553, 205] width 163 height 12
type input "P"
type input "/p"
type input "P"
type input "/"
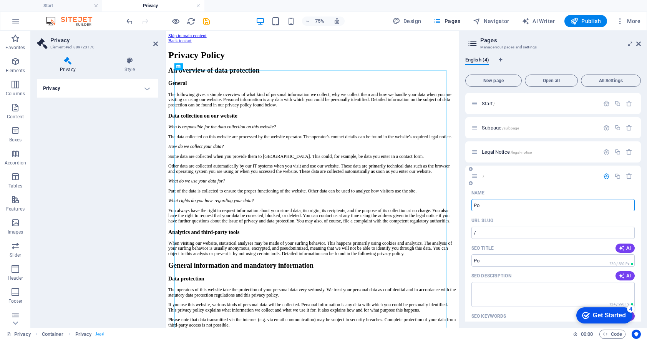
type input "Po"
type input "/po"
type input "Po"
type input "Pok"
type input "/pok"
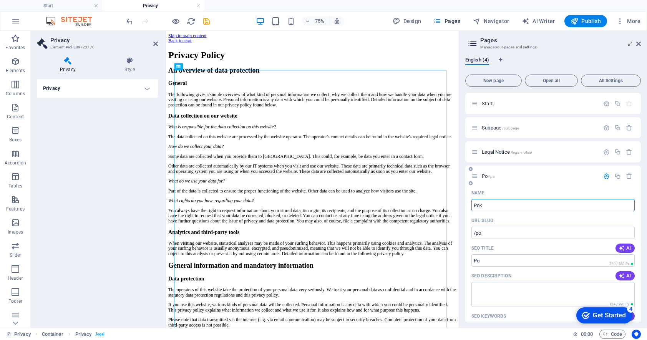
type input "Pok"
type input "Pol"
type input "/po"
type input "Po"
type input "Polit"
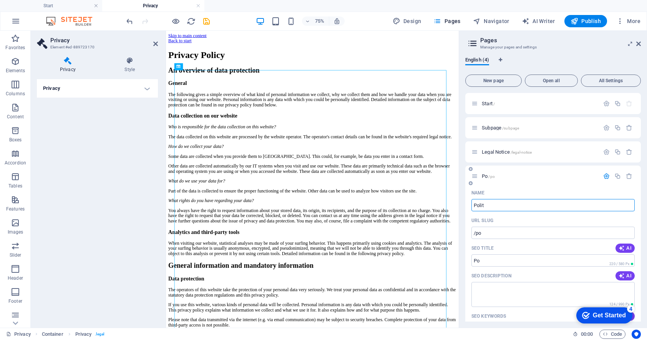
type input "/politc"
type input "Politc"
type input "Poli"
type input "/poli"
type input "Poli"
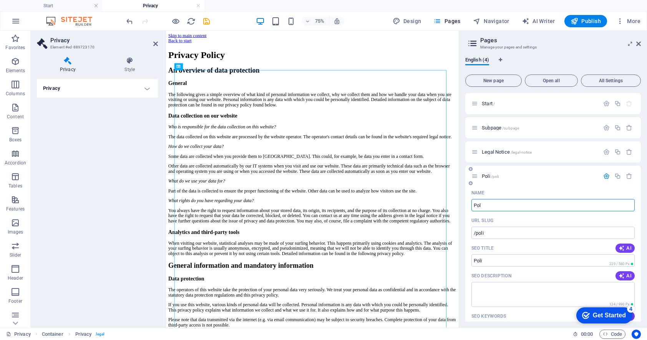
type input "Pol"
type input "/pol"
type input "Pol"
type input "Poló"
type input "/polo"
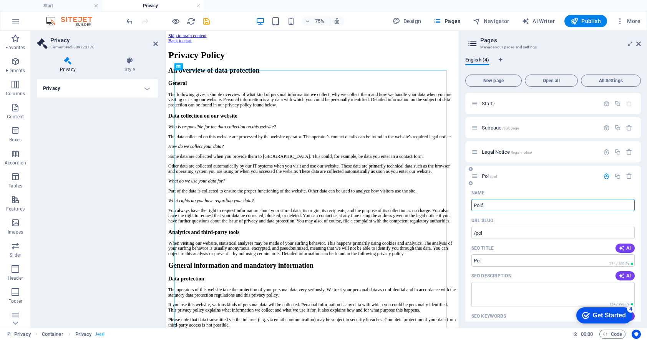
type input "Poló"
type input "Pol"
type input "/pol"
type input "Pol"
type input "Poló"
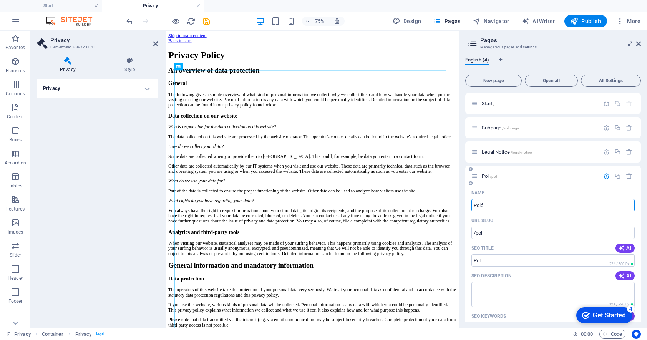
type input "/polo"
type input "Poló"
type input "Pol"
type input "/pol"
type input "Pol"
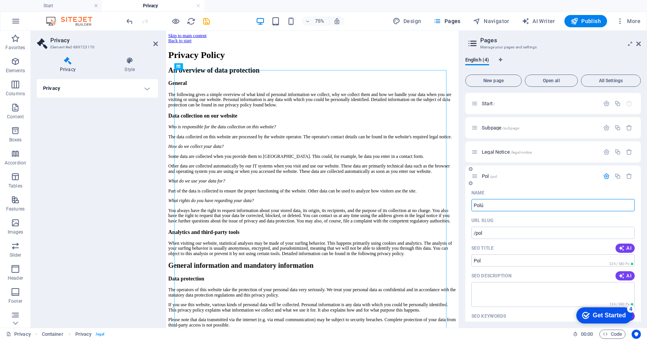
type input "Polú"
type input "/polu"
type input "Polú"
type input "Pol"
type input "/pol"
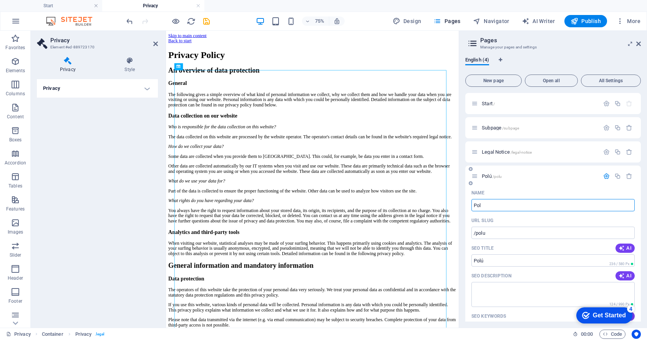
type input "Pol"
type input "Polñ"
type input "/poln"
type input "Polñ"
type input "Pol"
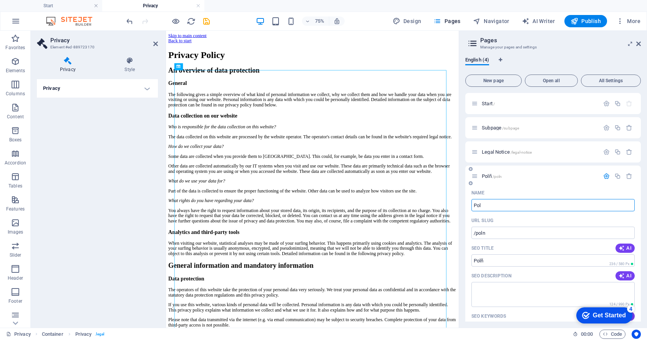
type input "/pol"
type input "Pol"
type input "Polí"
type input "/poli"
type input "Polí"
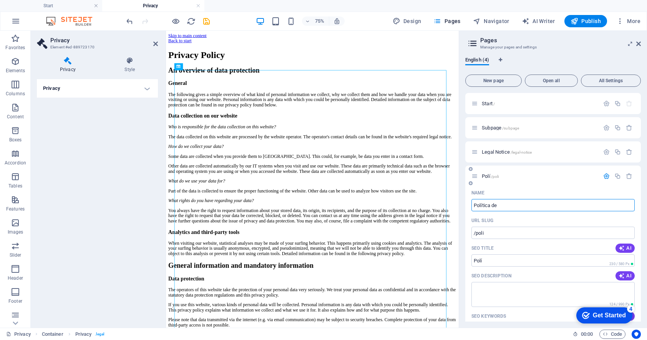
type input "Política de r"
type input "/politica-de"
type input "Política de"
type input "Política de Privaci"
type input "/politica-de-privac"
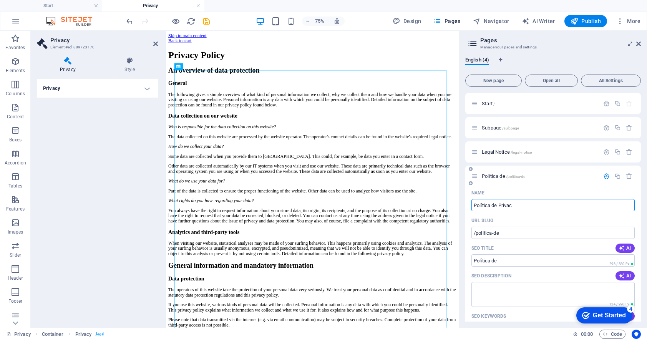
type input "Política de Privac"
type input "Política de Privacidad"
type input "/politica-de-privacidad"
type input "Política de Privacidad"
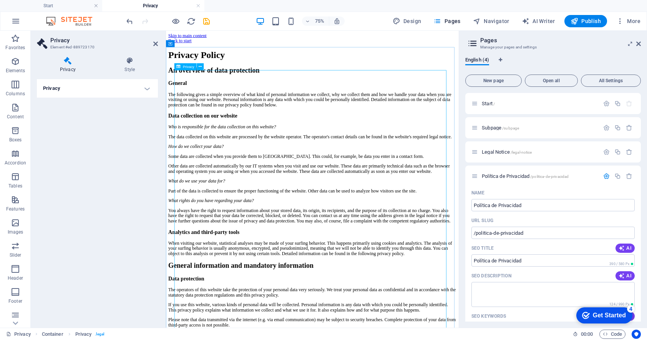
click at [502, 292] on textarea "SEO Description" at bounding box center [553, 294] width 163 height 25
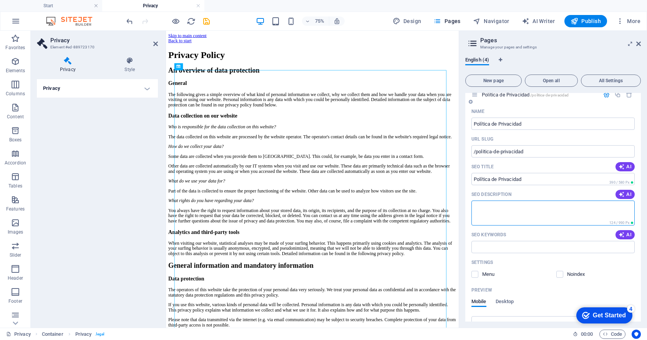
scroll to position [81, 0]
click at [504, 212] on textarea "SEO Description" at bounding box center [553, 213] width 163 height 25
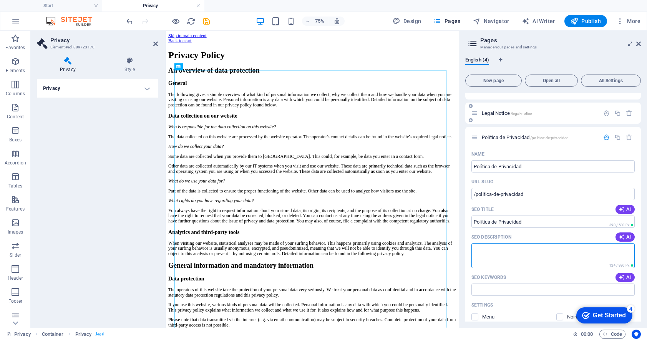
scroll to position [0, 0]
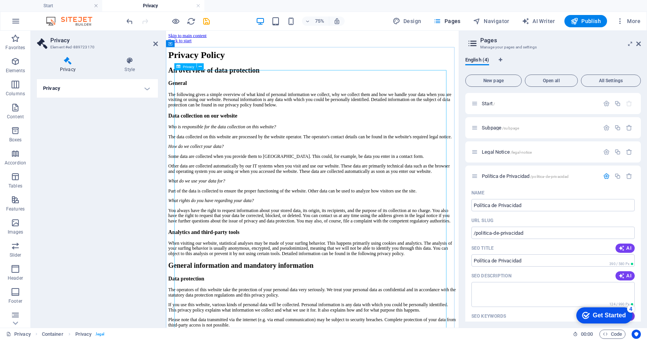
click at [201, 70] on button at bounding box center [200, 66] width 7 height 7
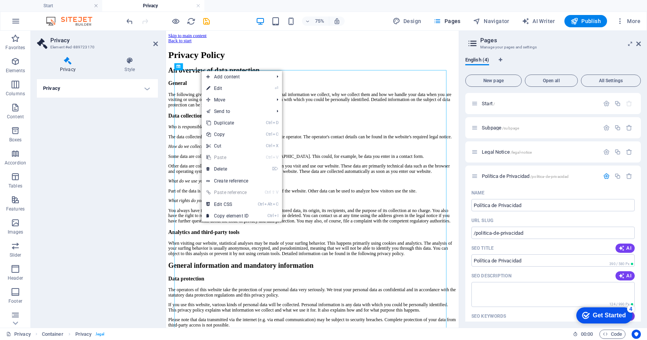
click at [109, 93] on h4 "Privacy" at bounding box center [97, 88] width 121 height 18
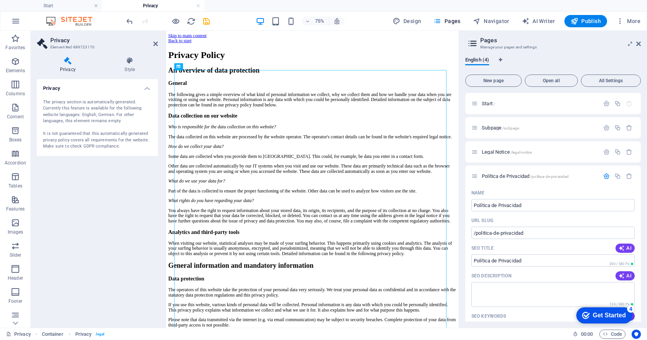
click at [96, 105] on div "The privacy section is automatically generated. Currently this feature is avail…" at bounding box center [97, 124] width 109 height 51
click at [73, 88] on h4 "Privacy" at bounding box center [97, 86] width 121 height 14
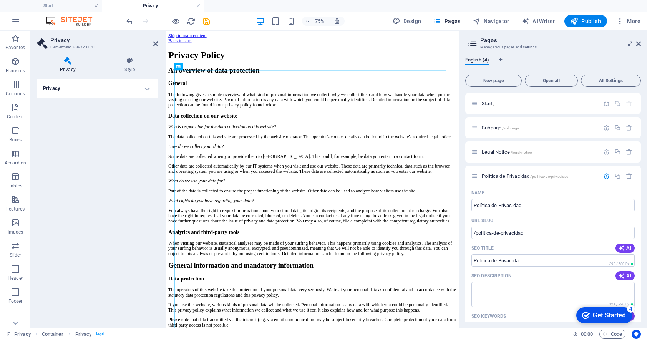
click at [73, 88] on h4 "Privacy" at bounding box center [97, 88] width 121 height 18
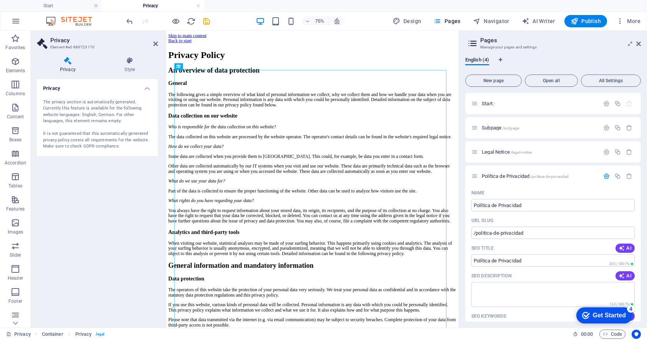
click at [70, 72] on h4 "Privacy" at bounding box center [69, 65] width 65 height 16
click at [66, 102] on div "The privacy section is automatically generated. Currently this feature is avail…" at bounding box center [97, 124] width 109 height 51
click at [589, 23] on span "Publish" at bounding box center [586, 21] width 30 height 8
